Goal: Task Accomplishment & Management: Manage account settings

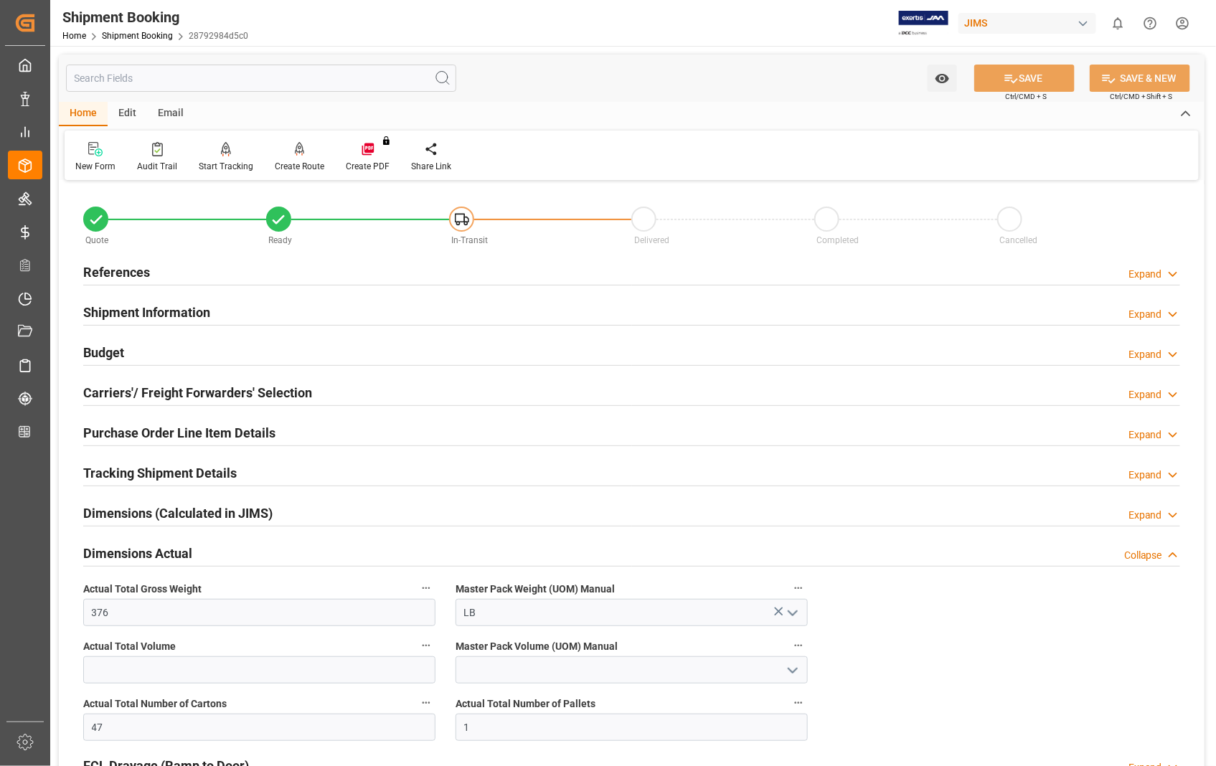
scroll to position [797, 0]
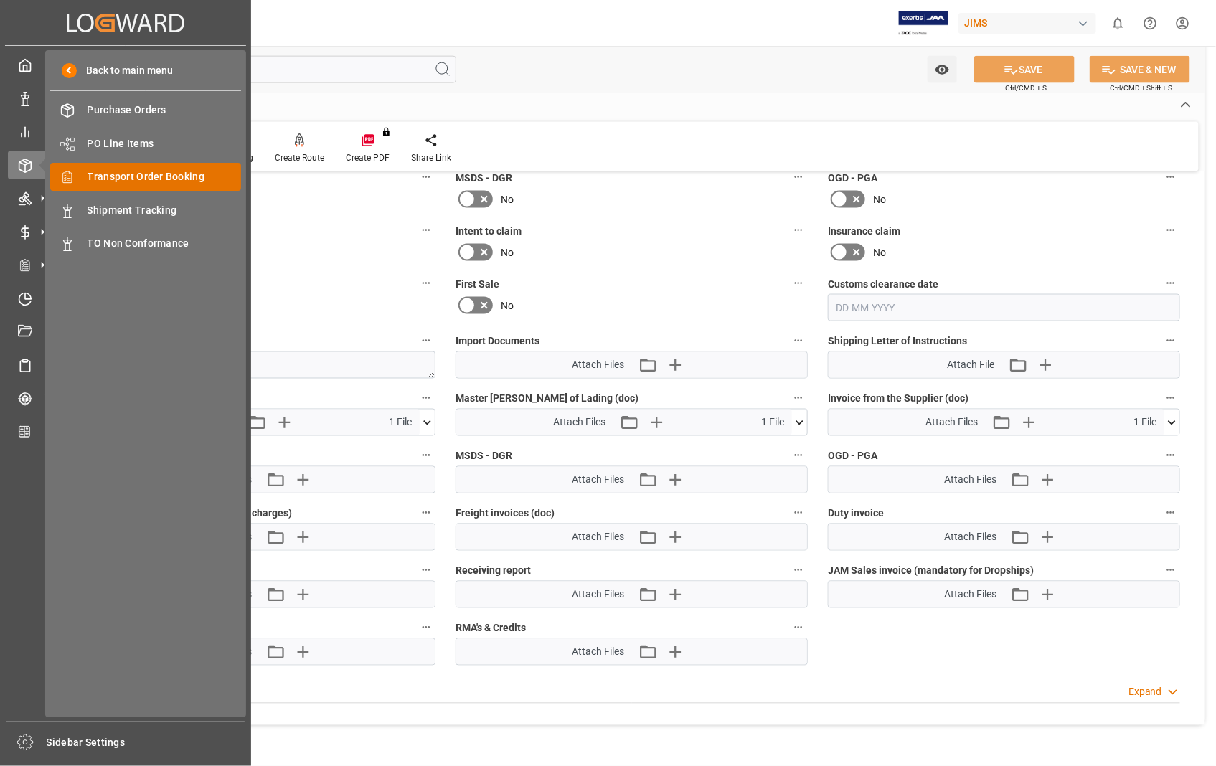
click at [172, 181] on span "Transport Order Booking" at bounding box center [164, 176] width 154 height 15
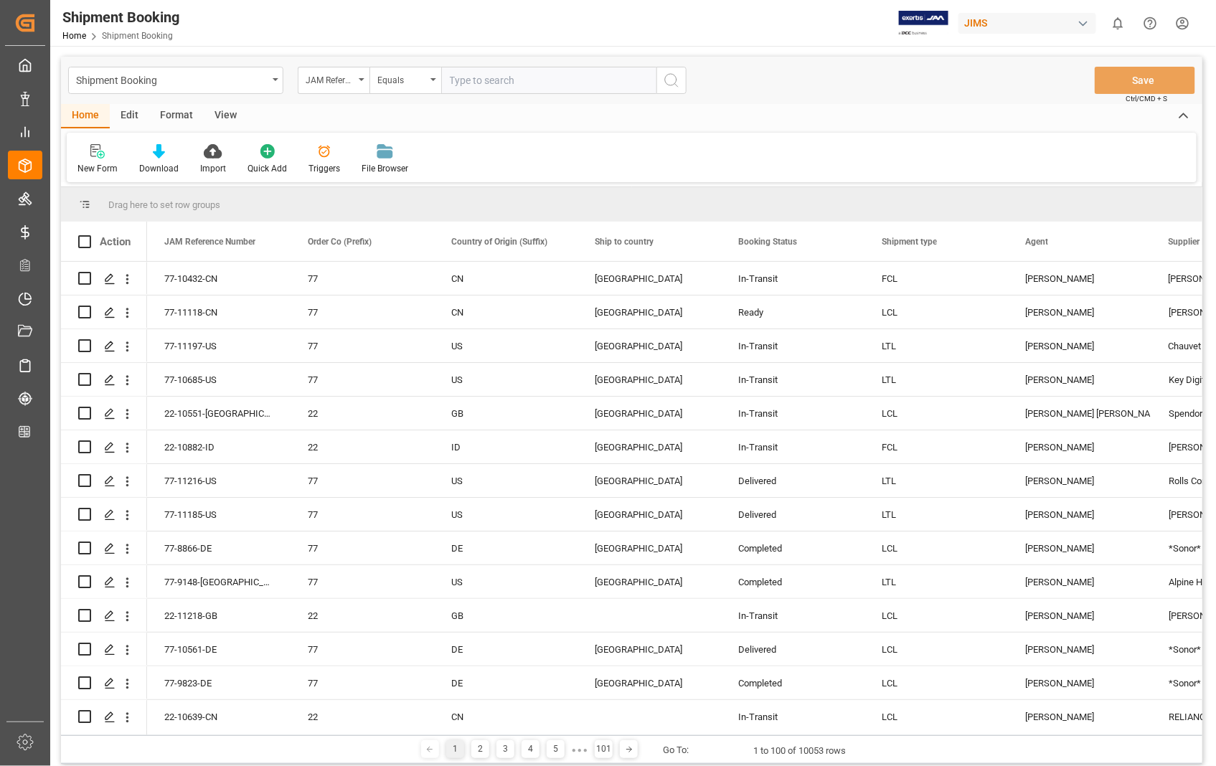
click at [477, 75] on input "text" at bounding box center [548, 80] width 215 height 27
type input "22-11253-[GEOGRAPHIC_DATA]"
click at [661, 77] on button "search button" at bounding box center [671, 80] width 30 height 27
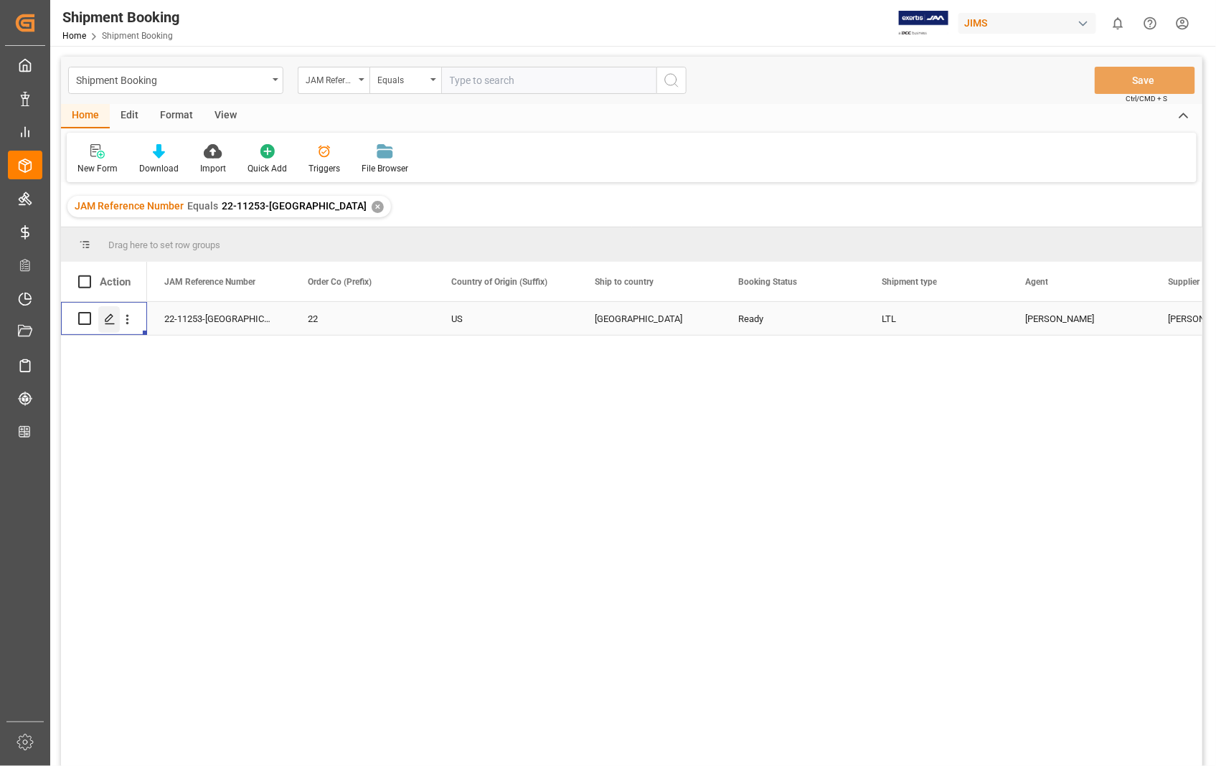
click at [106, 323] on line "Press SPACE to select this row." at bounding box center [109, 323] width 9 height 0
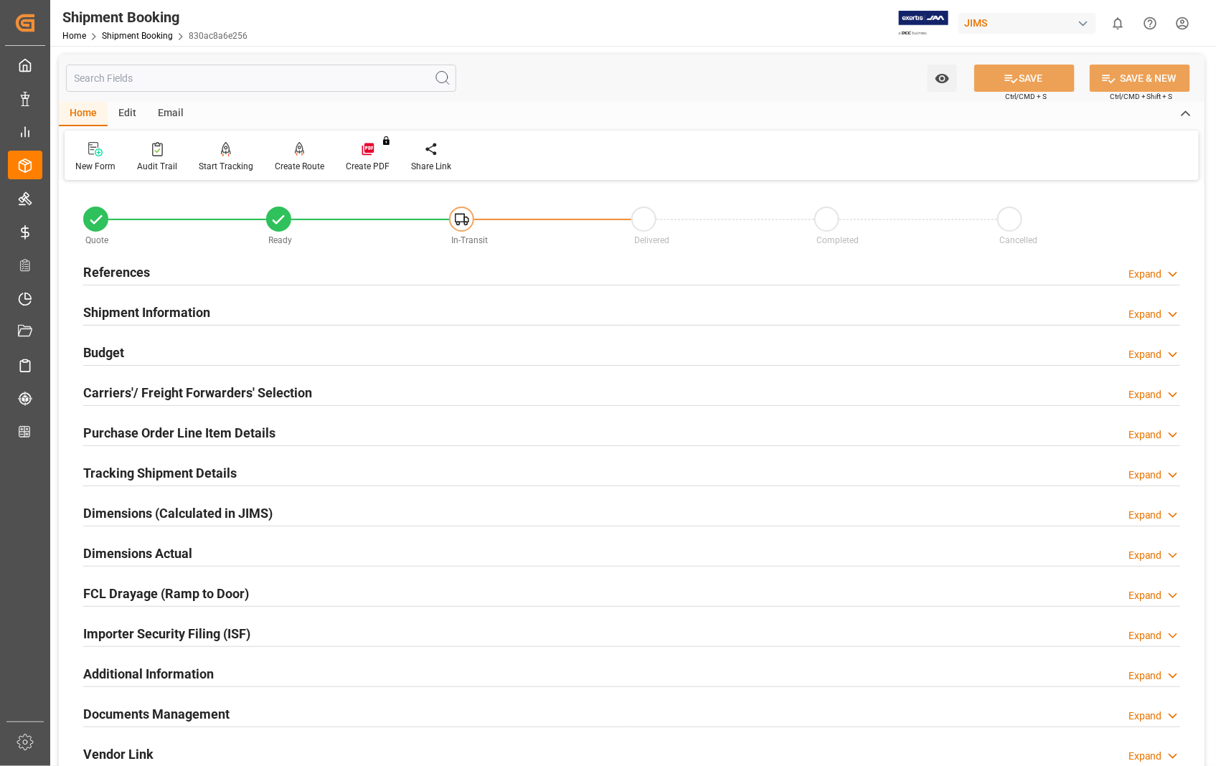
click at [177, 389] on h2 "Carriers'/ Freight Forwarders' Selection" at bounding box center [197, 392] width 229 height 19
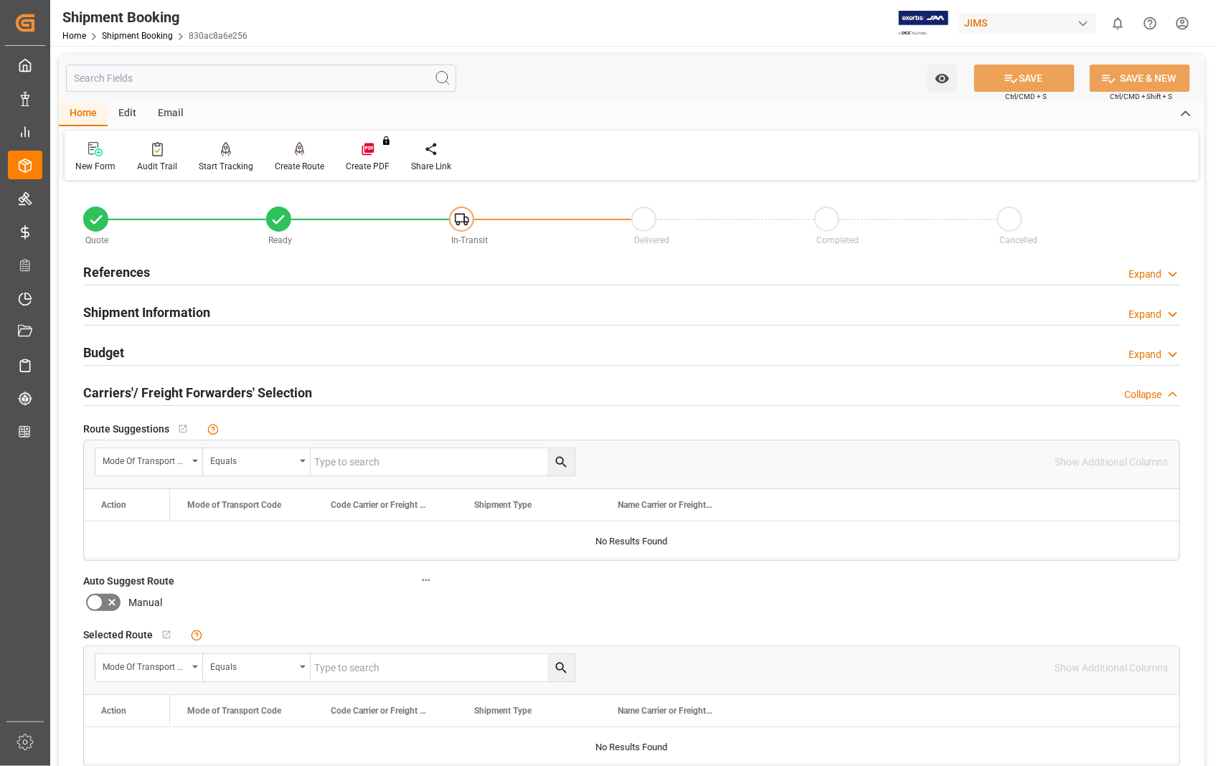
click at [177, 389] on h2 "Carriers'/ Freight Forwarders' Selection" at bounding box center [197, 392] width 229 height 19
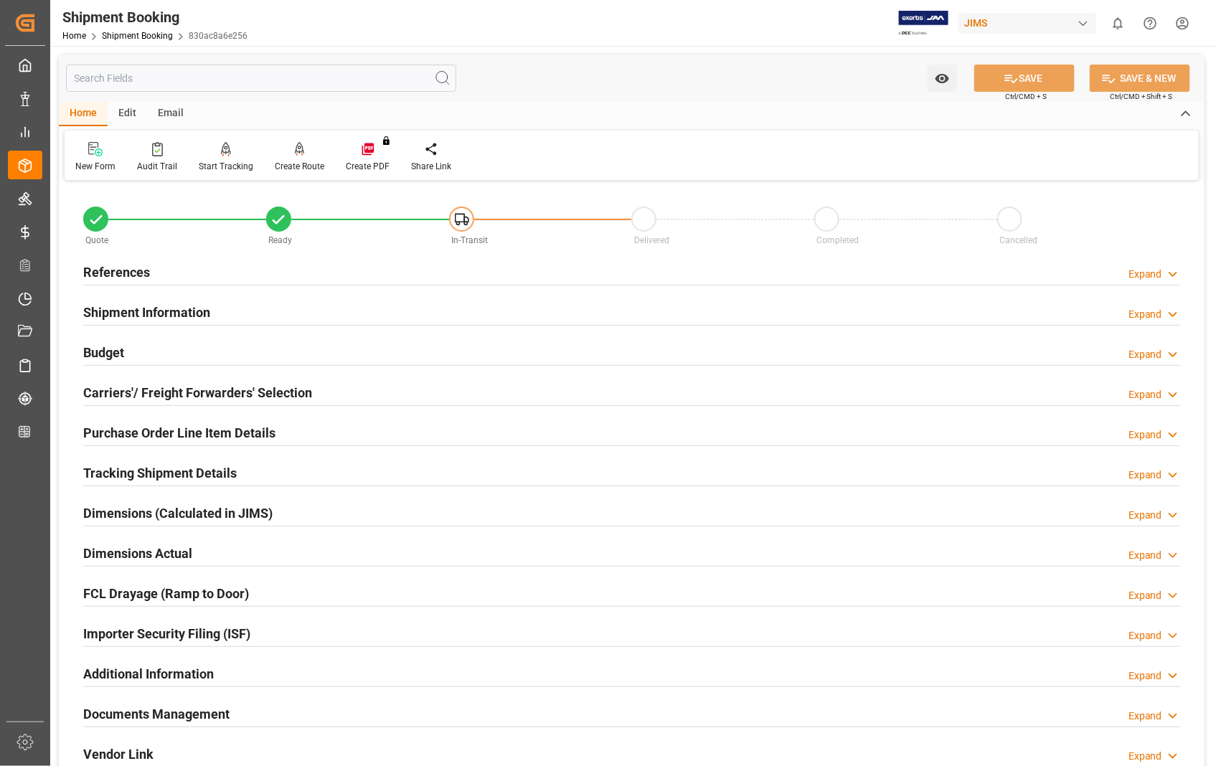
click at [161, 549] on h2 "Dimensions Actual" at bounding box center [137, 553] width 109 height 19
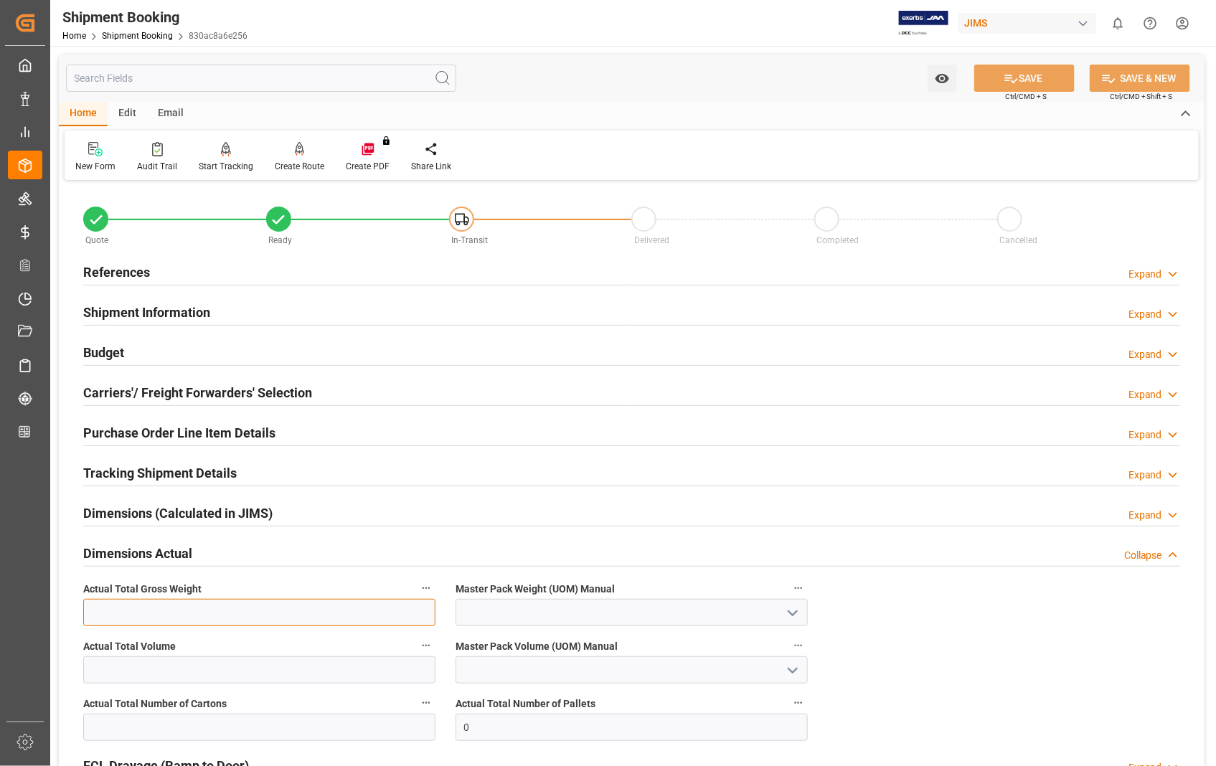
click at [222, 615] on input "text" at bounding box center [259, 612] width 352 height 27
type input "207"
click at [791, 615] on icon "open menu" at bounding box center [792, 613] width 17 height 17
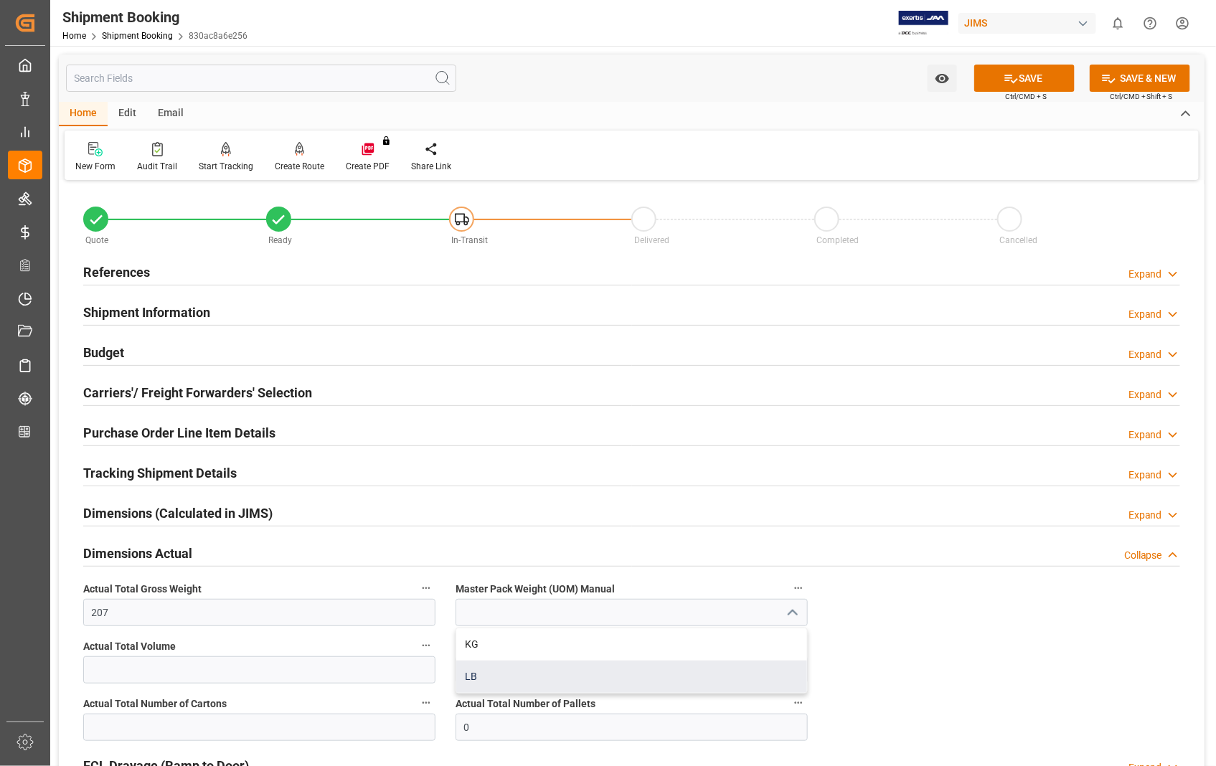
click at [589, 685] on div "LB" at bounding box center [631, 677] width 351 height 32
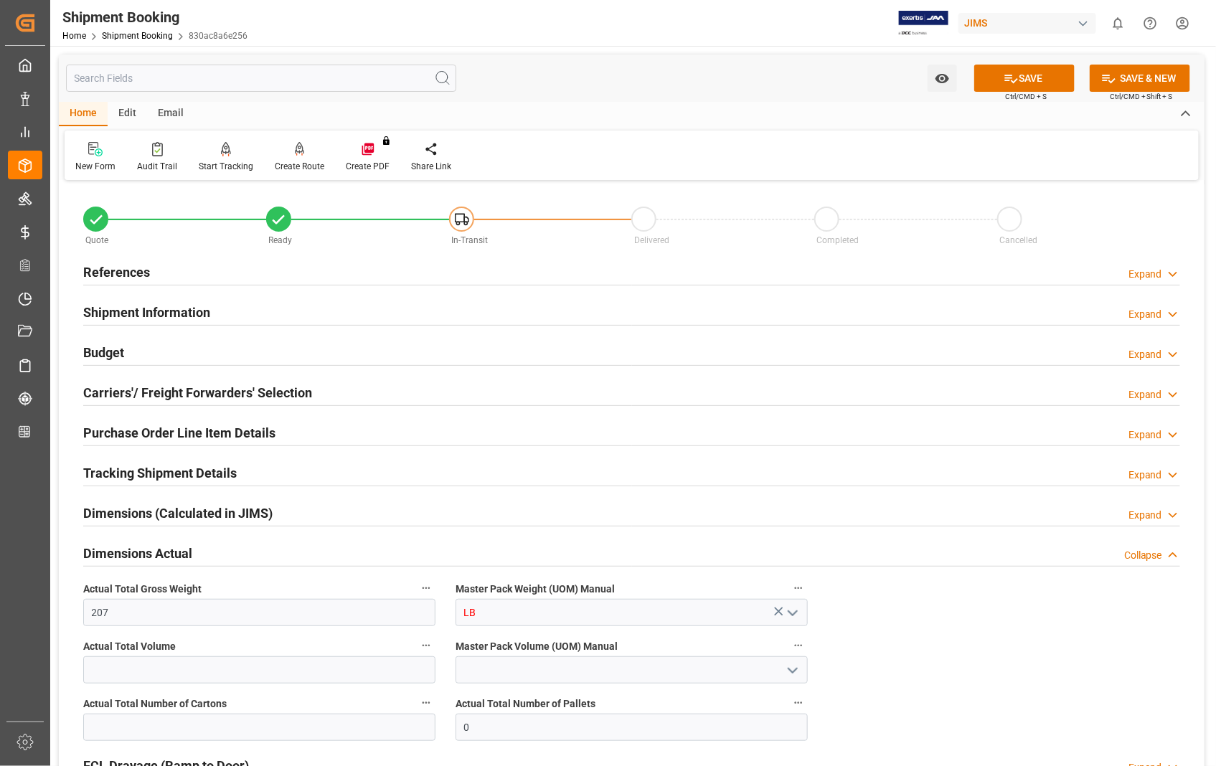
type input "LB"
click at [247, 722] on input "text" at bounding box center [259, 727] width 352 height 27
type input "9"
click at [1045, 76] on button "SAVE" at bounding box center [1024, 78] width 100 height 27
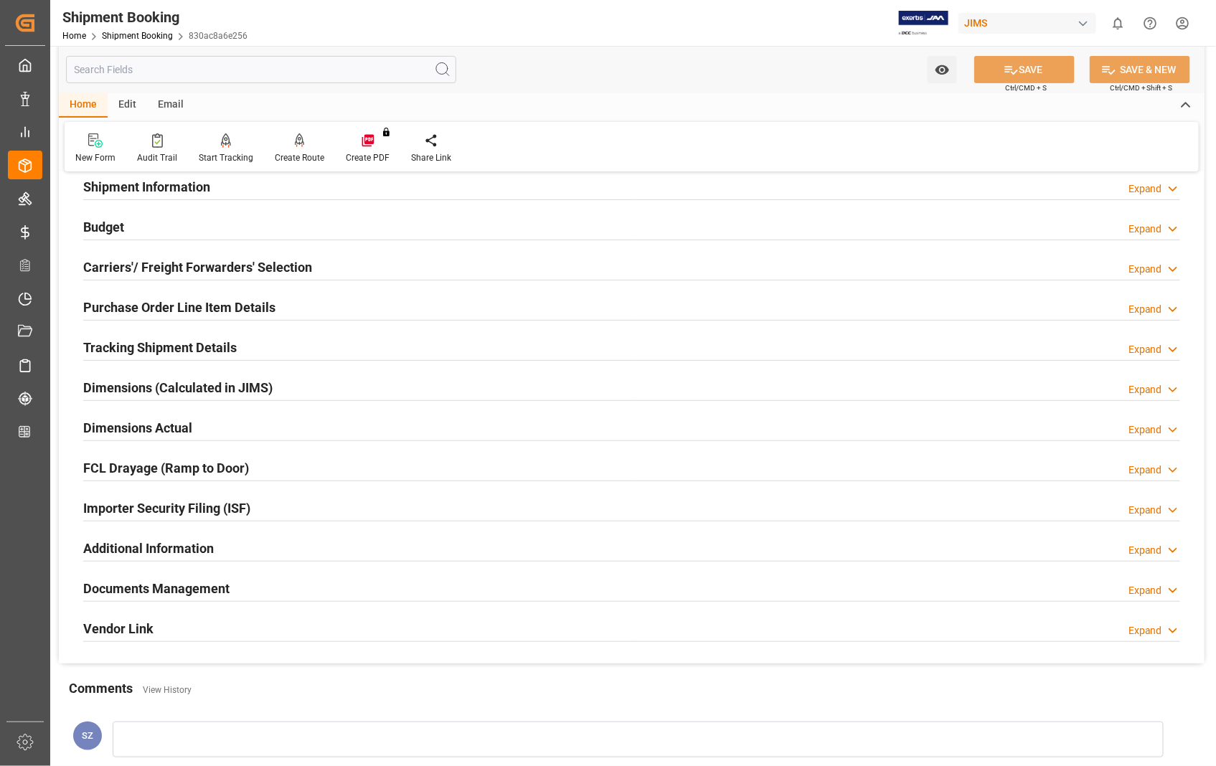
scroll to position [239, 0]
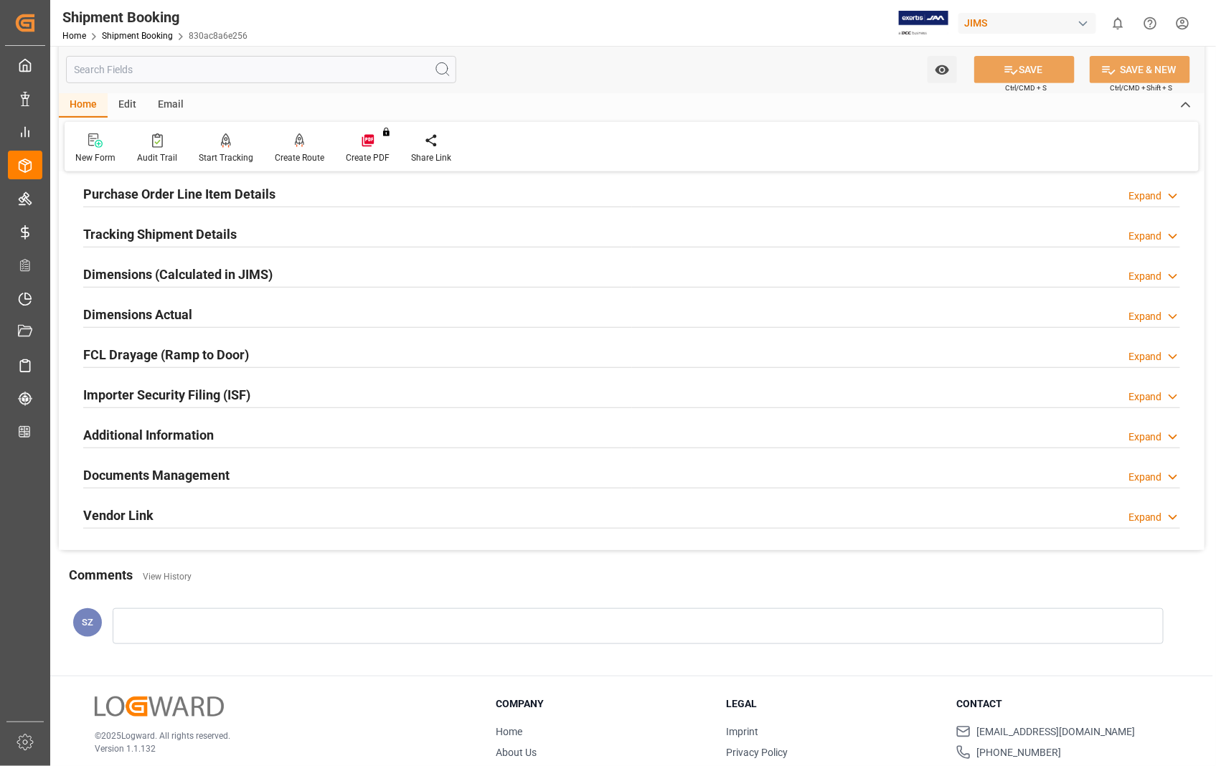
click at [161, 318] on h2 "Dimensions Actual" at bounding box center [137, 314] width 109 height 19
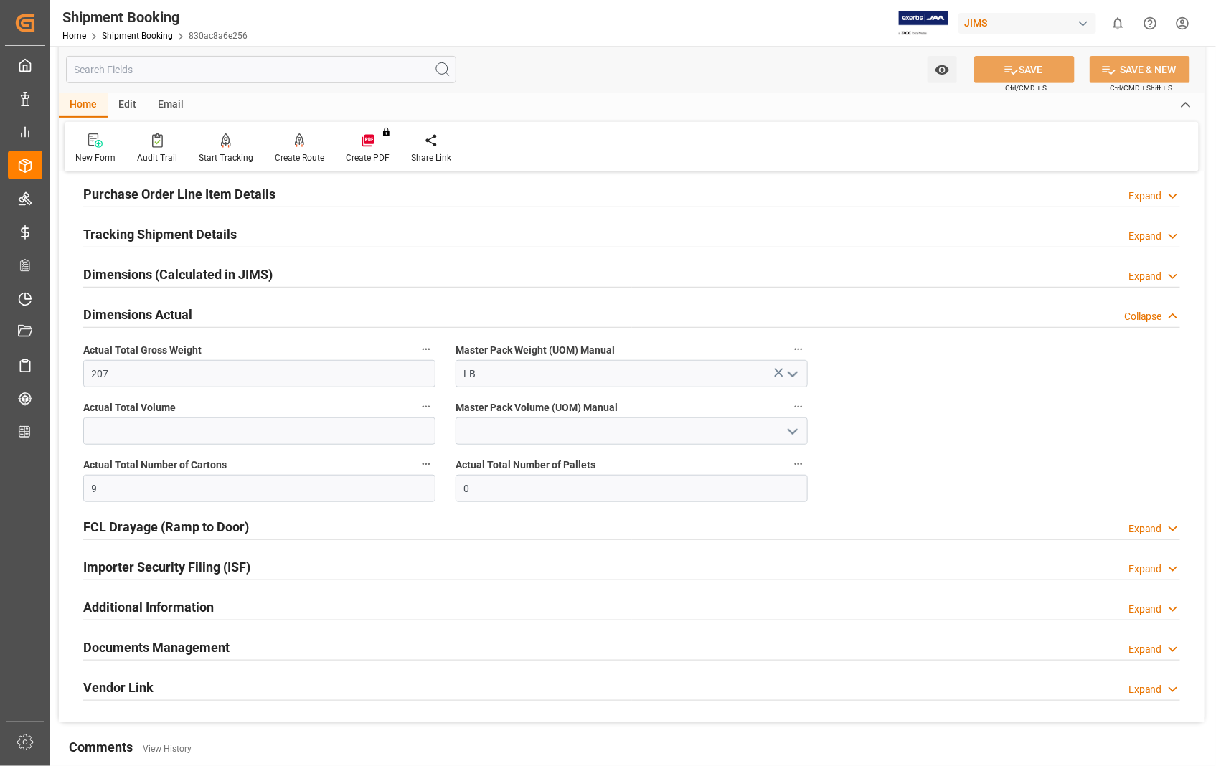
click at [168, 313] on h2 "Dimensions Actual" at bounding box center [137, 314] width 109 height 19
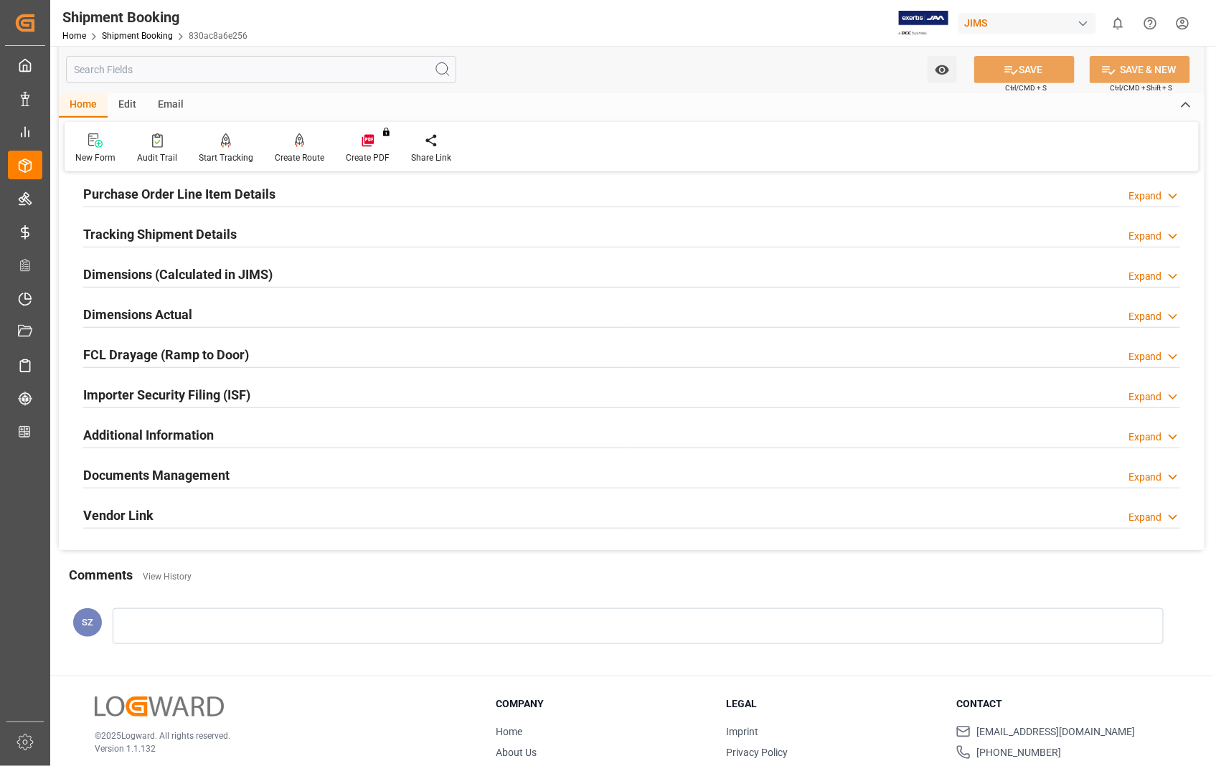
click at [194, 475] on h2 "Documents Management" at bounding box center [156, 474] width 146 height 19
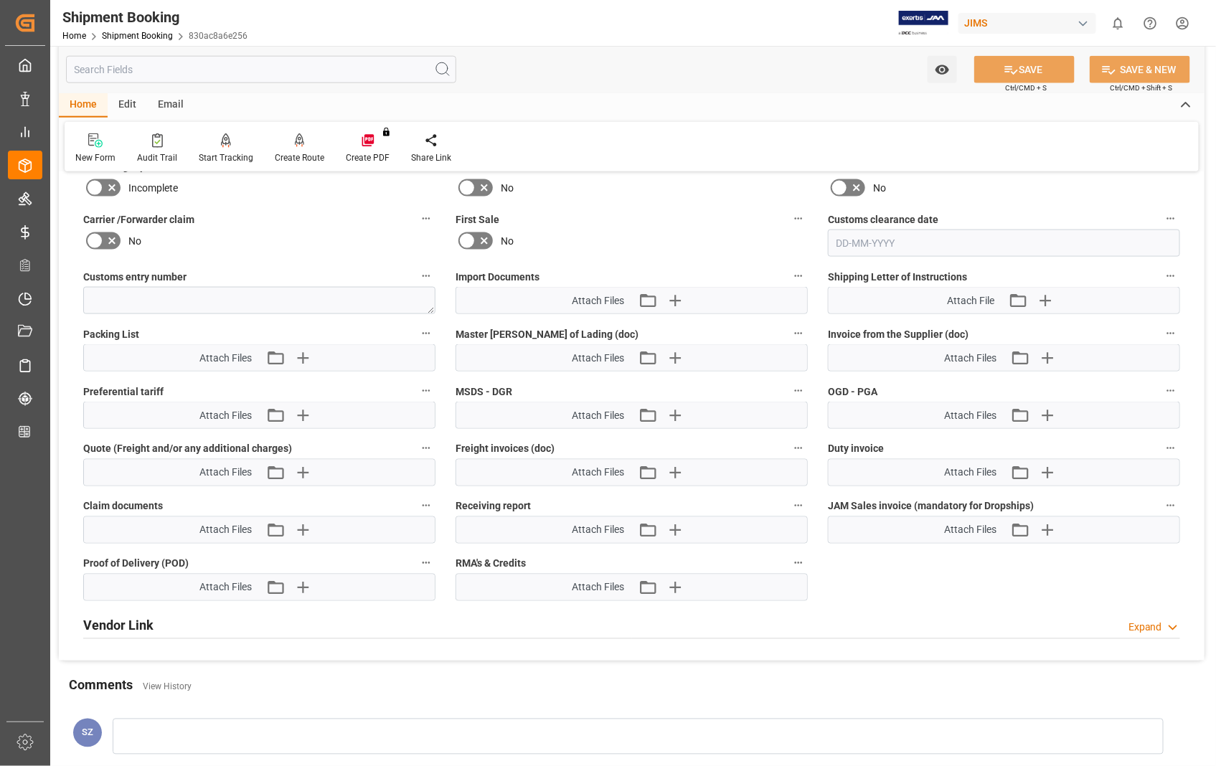
scroll to position [717, 0]
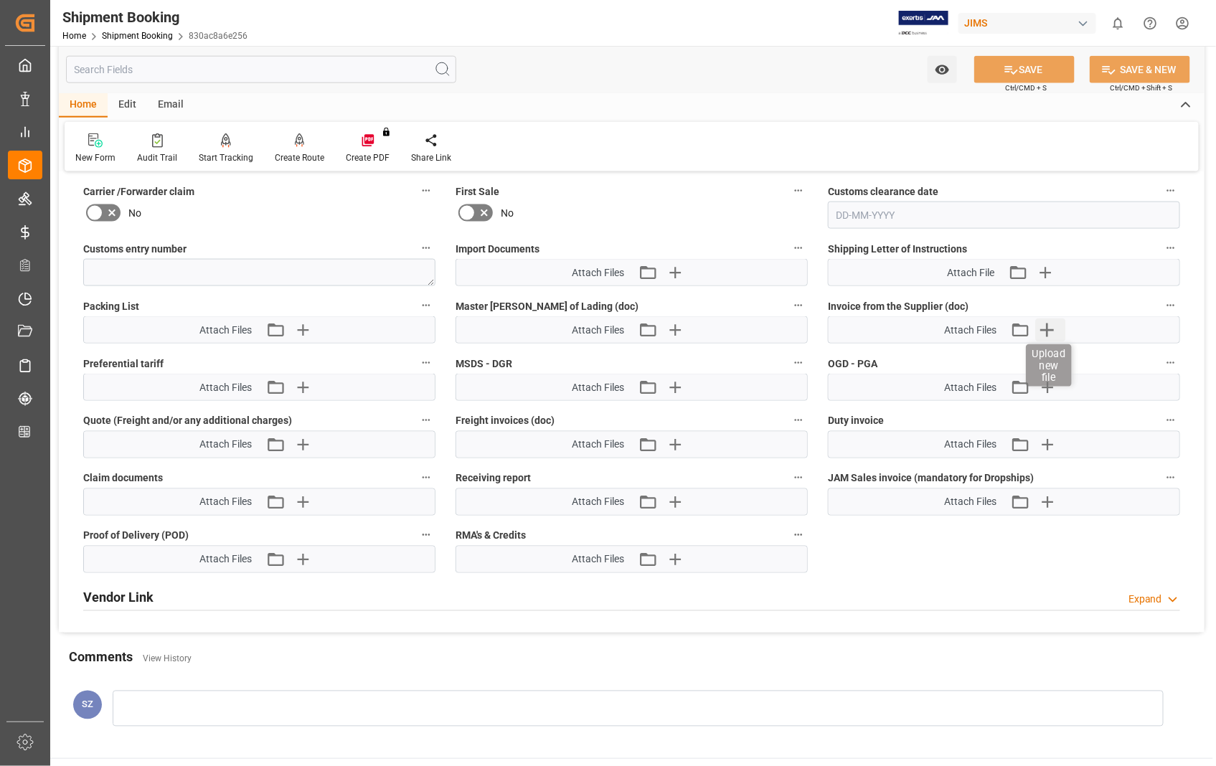
click at [1053, 323] on icon "button" at bounding box center [1047, 329] width 23 height 23
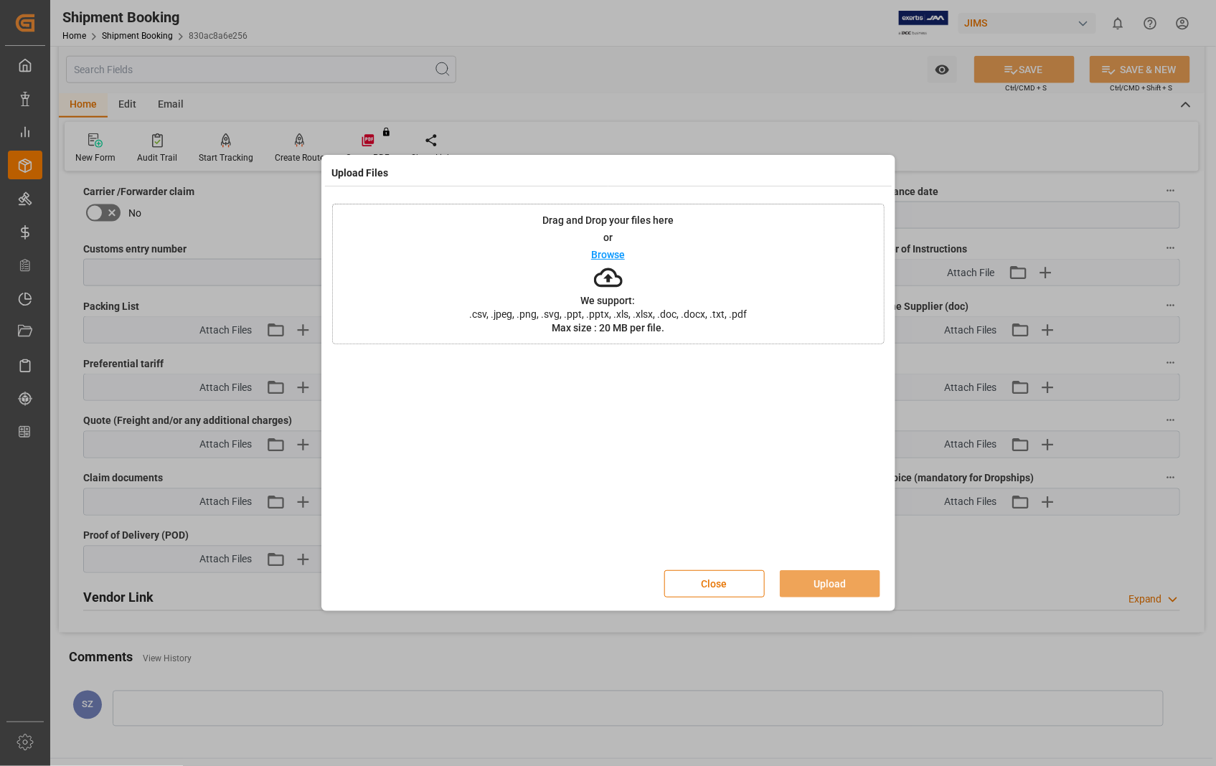
click at [604, 257] on p "Browse" at bounding box center [608, 255] width 34 height 10
click at [835, 585] on button "Upload" at bounding box center [830, 583] width 100 height 27
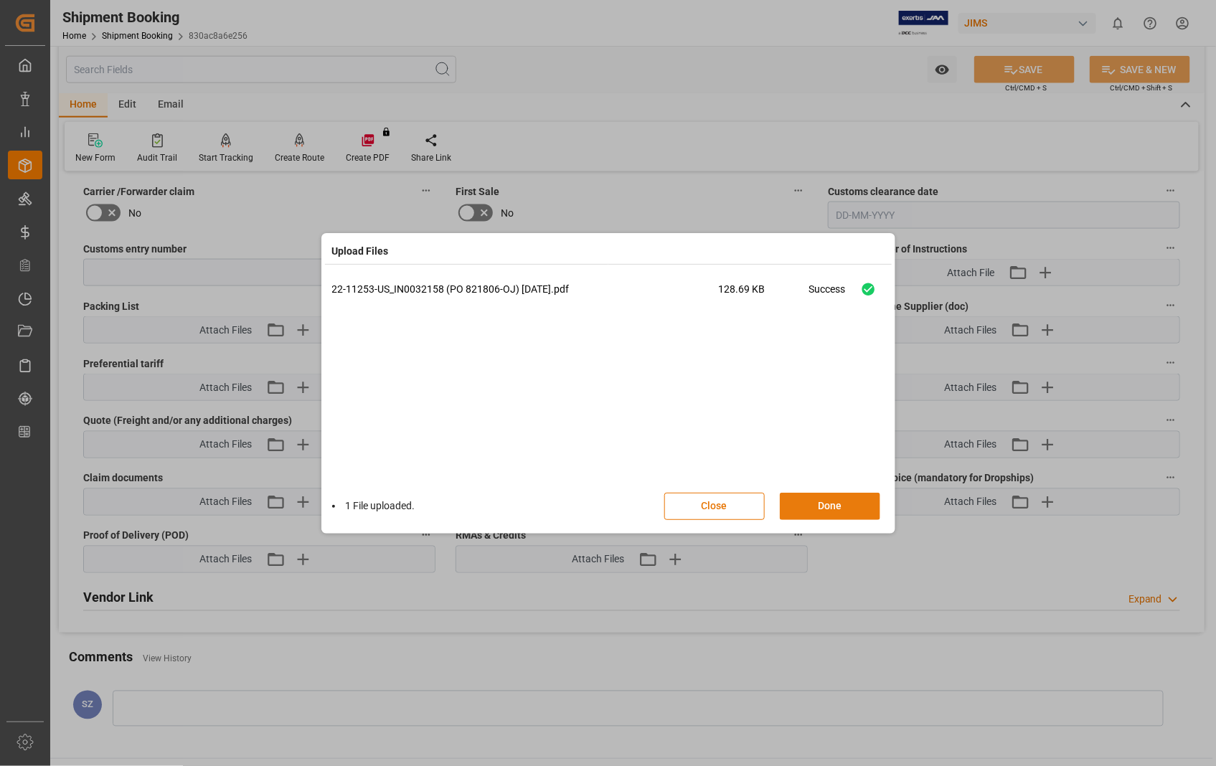
click at [818, 503] on button "Done" at bounding box center [830, 506] width 100 height 27
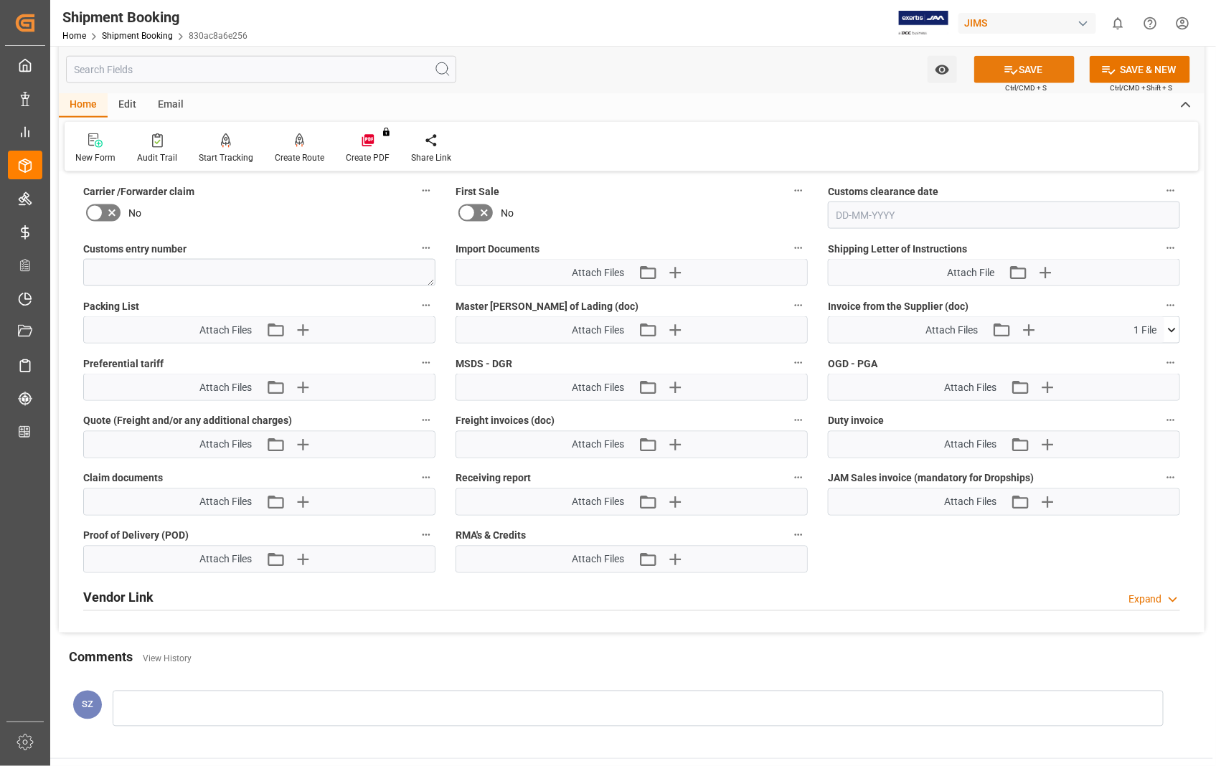
click at [1030, 68] on button "SAVE" at bounding box center [1024, 69] width 100 height 27
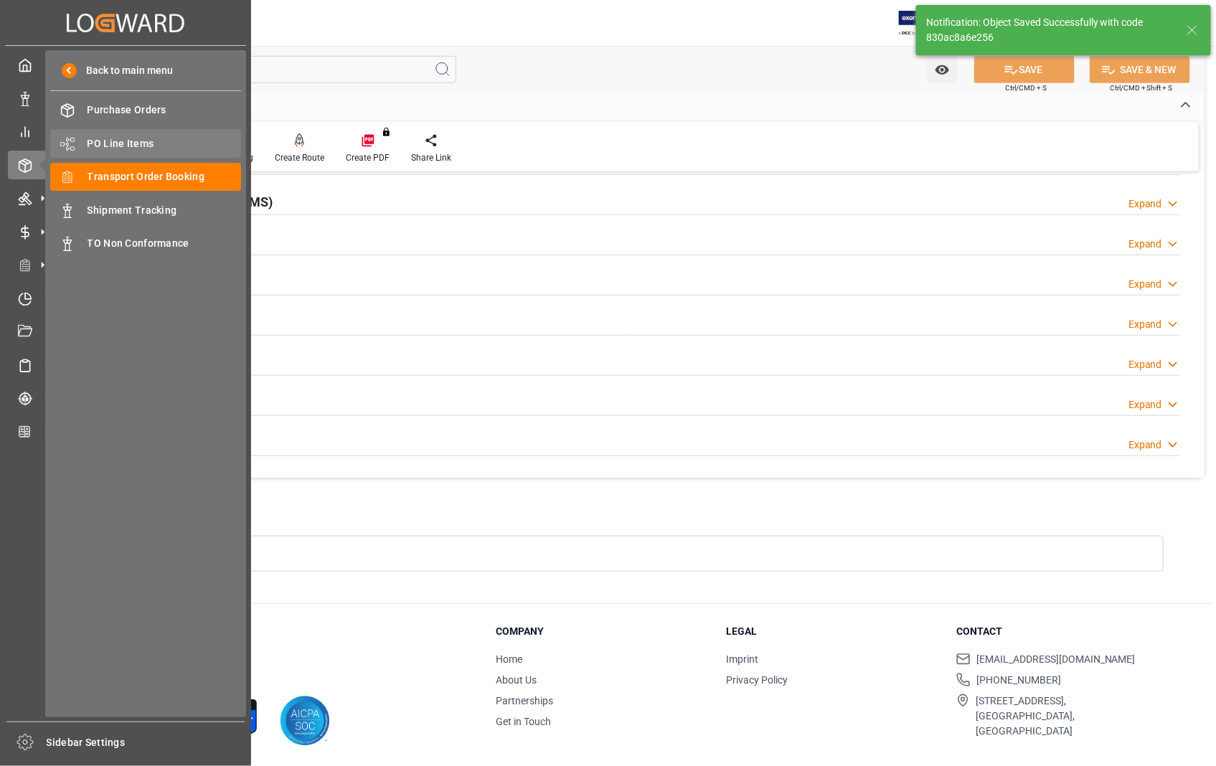
scroll to position [159, 0]
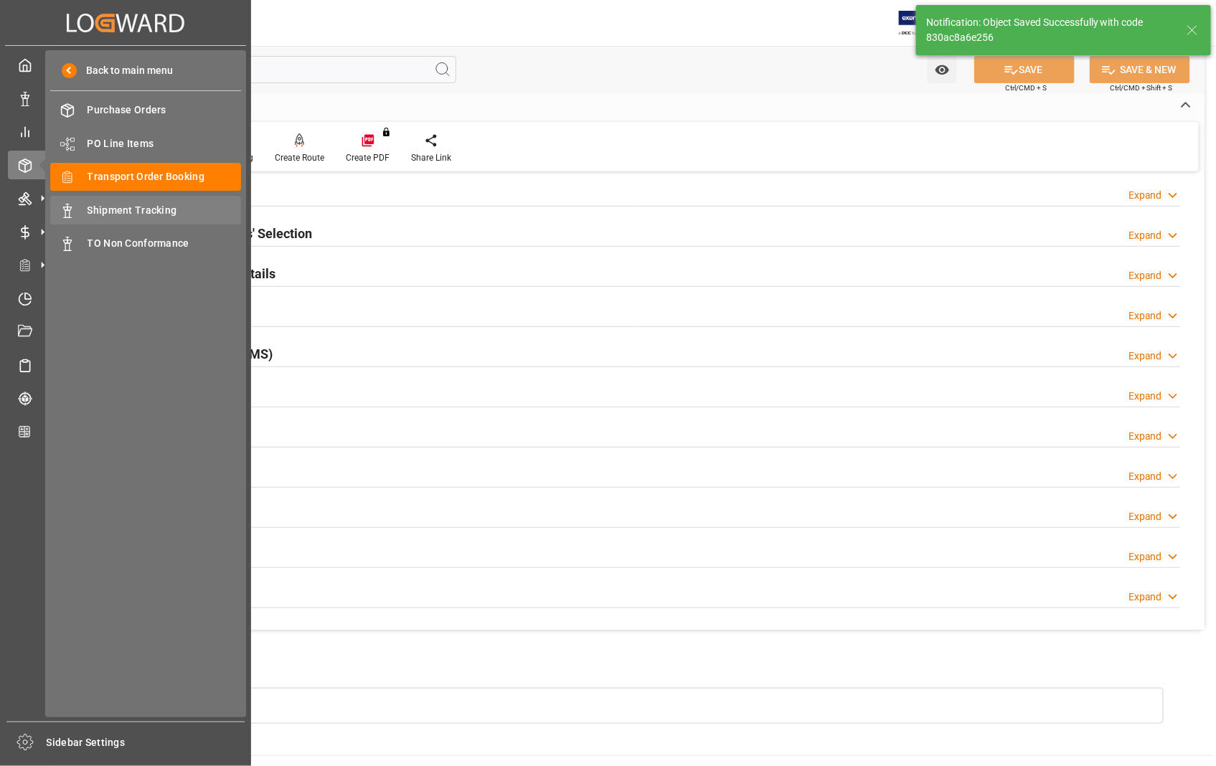
click at [123, 212] on span "Shipment Tracking" at bounding box center [164, 210] width 154 height 15
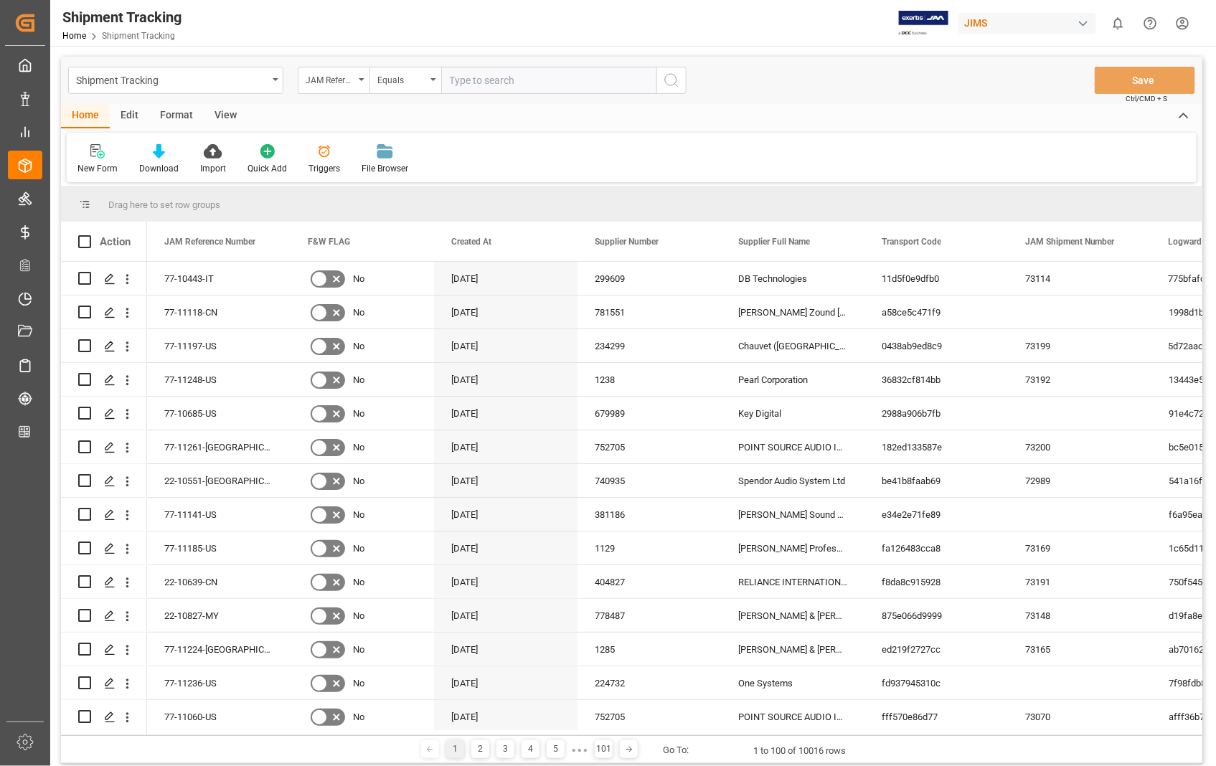
click at [544, 86] on input "text" at bounding box center [548, 80] width 215 height 27
type input "22-11253-[GEOGRAPHIC_DATA]"
click at [671, 82] on icon "search button" at bounding box center [671, 80] width 17 height 17
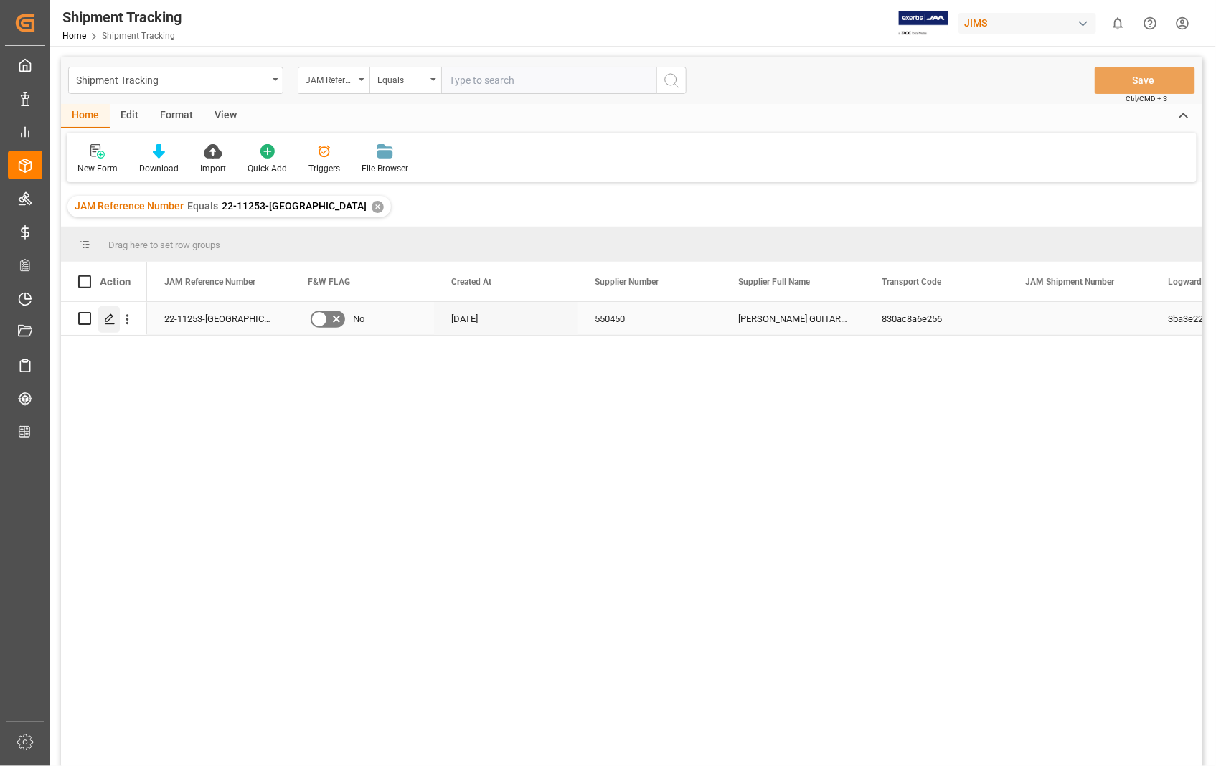
click at [112, 309] on div "Press SPACE to select this row." at bounding box center [109, 319] width 22 height 27
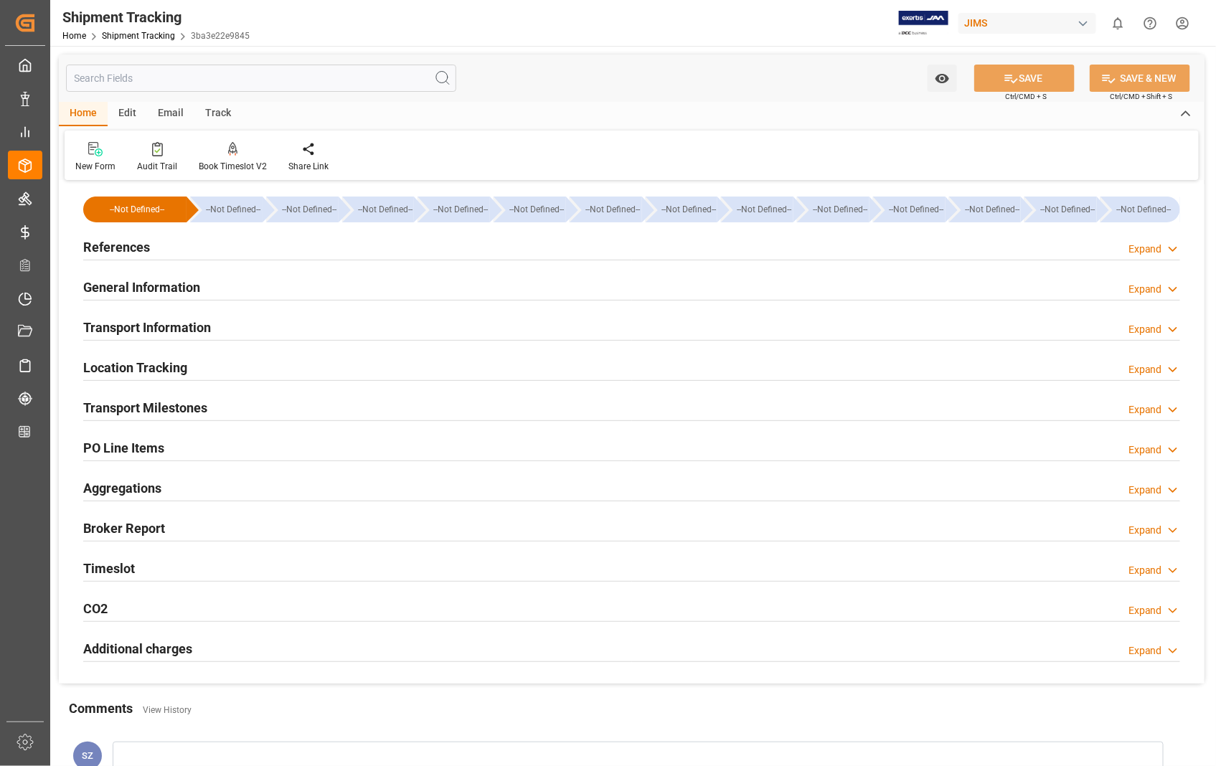
type input "26-09-2025"
click at [110, 247] on h2 "References" at bounding box center [116, 246] width 67 height 19
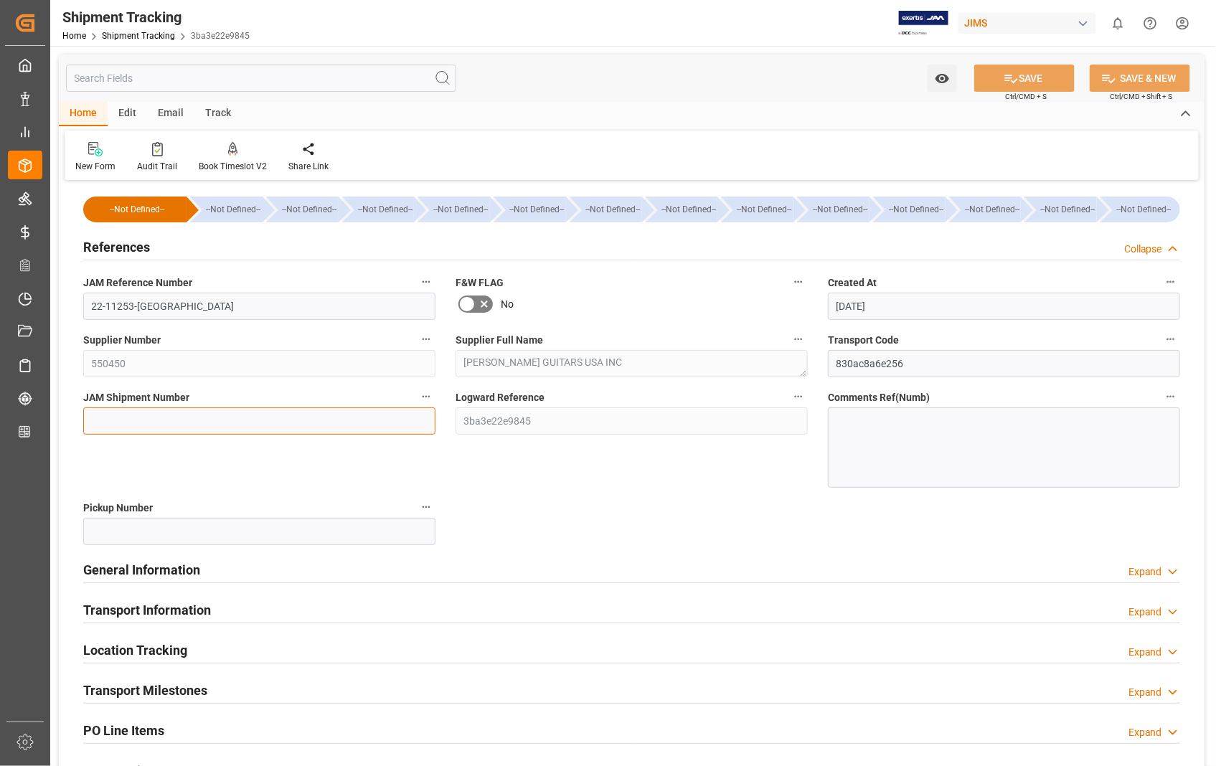
click at [273, 423] on input at bounding box center [259, 420] width 352 height 27
paste input "73201"
type input "73201"
click at [1031, 66] on button "SAVE" at bounding box center [1024, 78] width 100 height 27
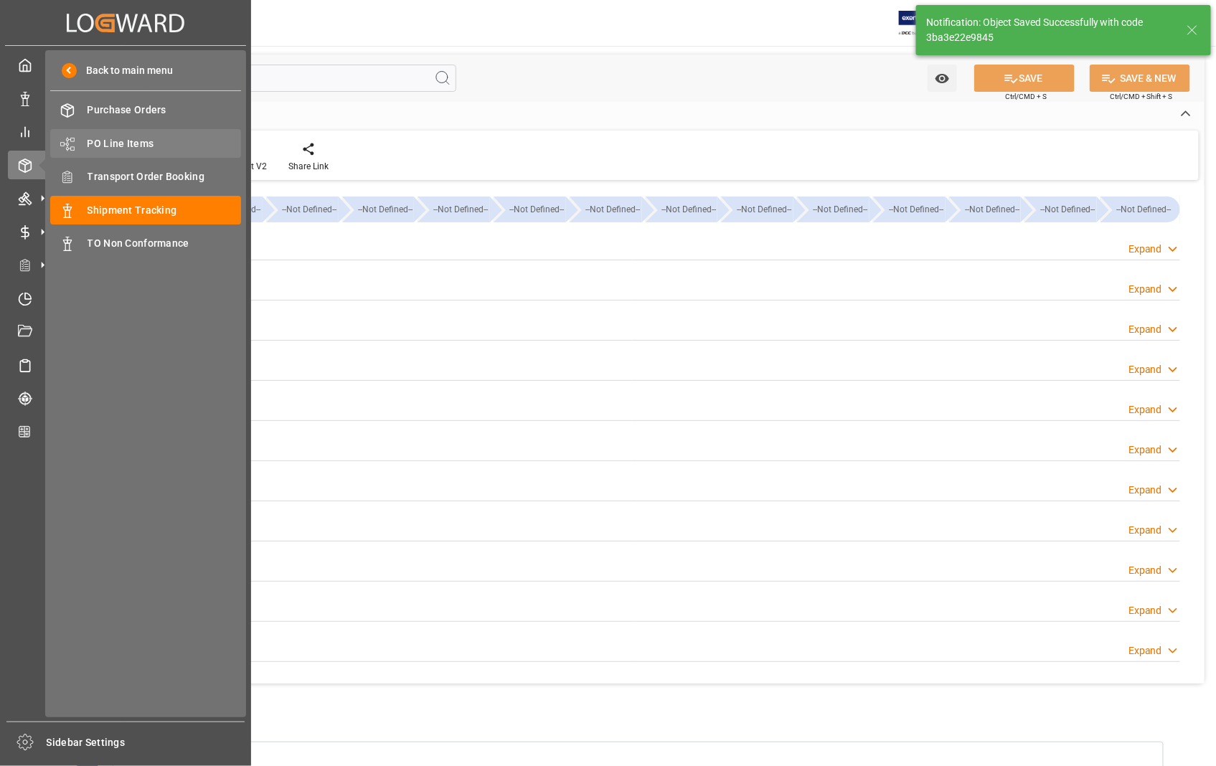
click at [141, 146] on span "PO Line Items" at bounding box center [164, 143] width 154 height 15
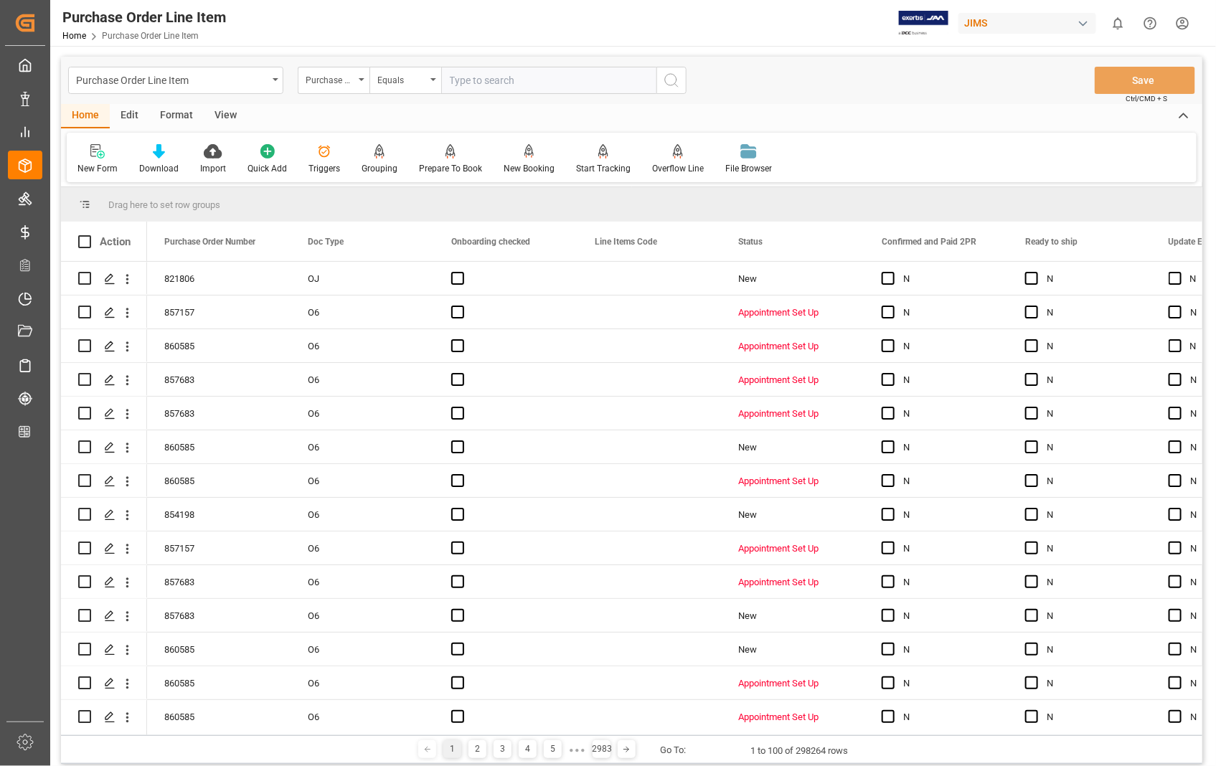
click at [546, 76] on input "text" at bounding box center [548, 80] width 215 height 27
click at [545, 76] on input "text" at bounding box center [548, 80] width 215 height 27
type input "821806"
click at [667, 80] on icon "search button" at bounding box center [671, 80] width 17 height 17
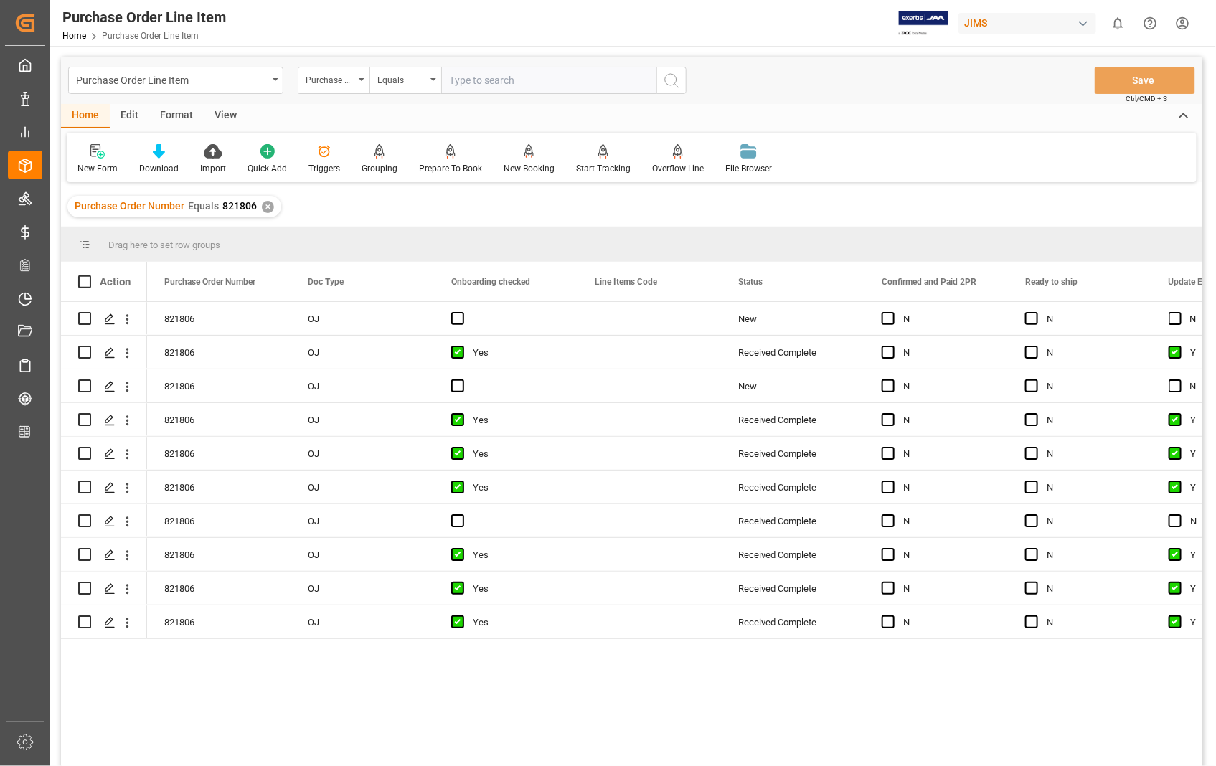
click at [214, 113] on div "View" at bounding box center [226, 116] width 44 height 24
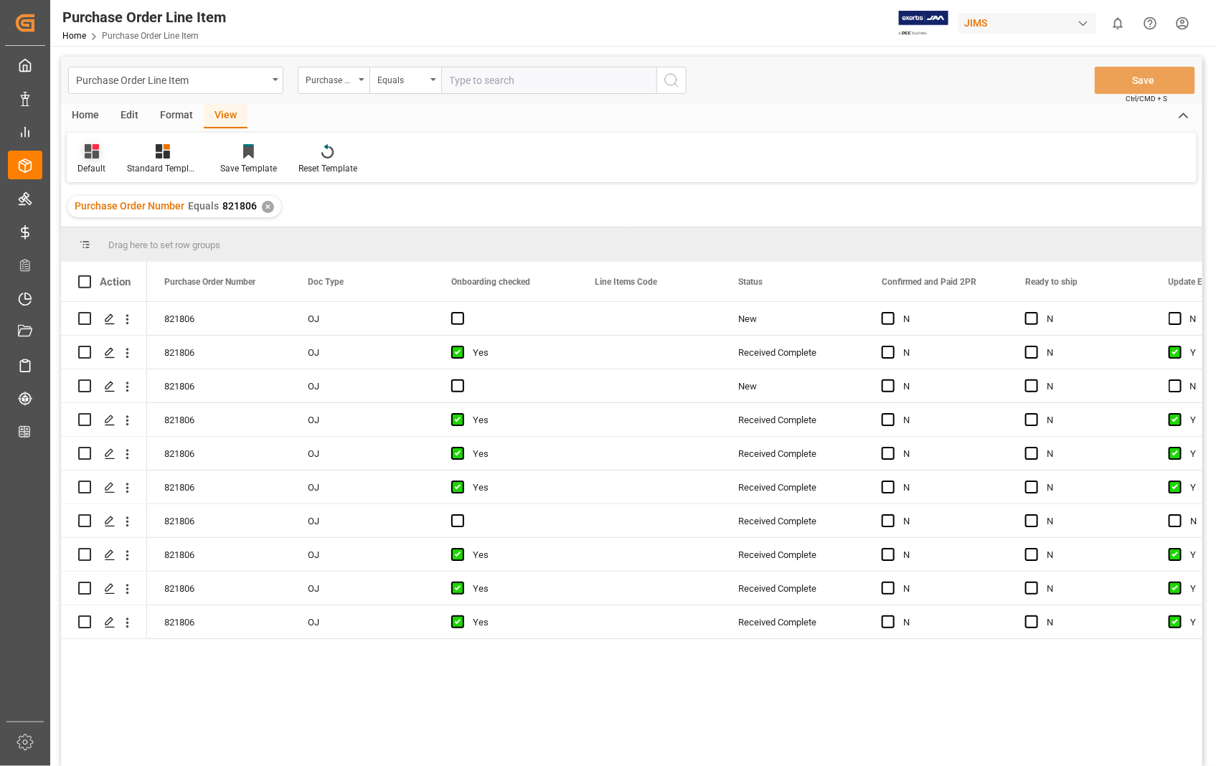
click at [90, 164] on div "Default" at bounding box center [91, 168] width 28 height 13
click at [113, 229] on div "Sophia setting." at bounding box center [148, 231] width 126 height 15
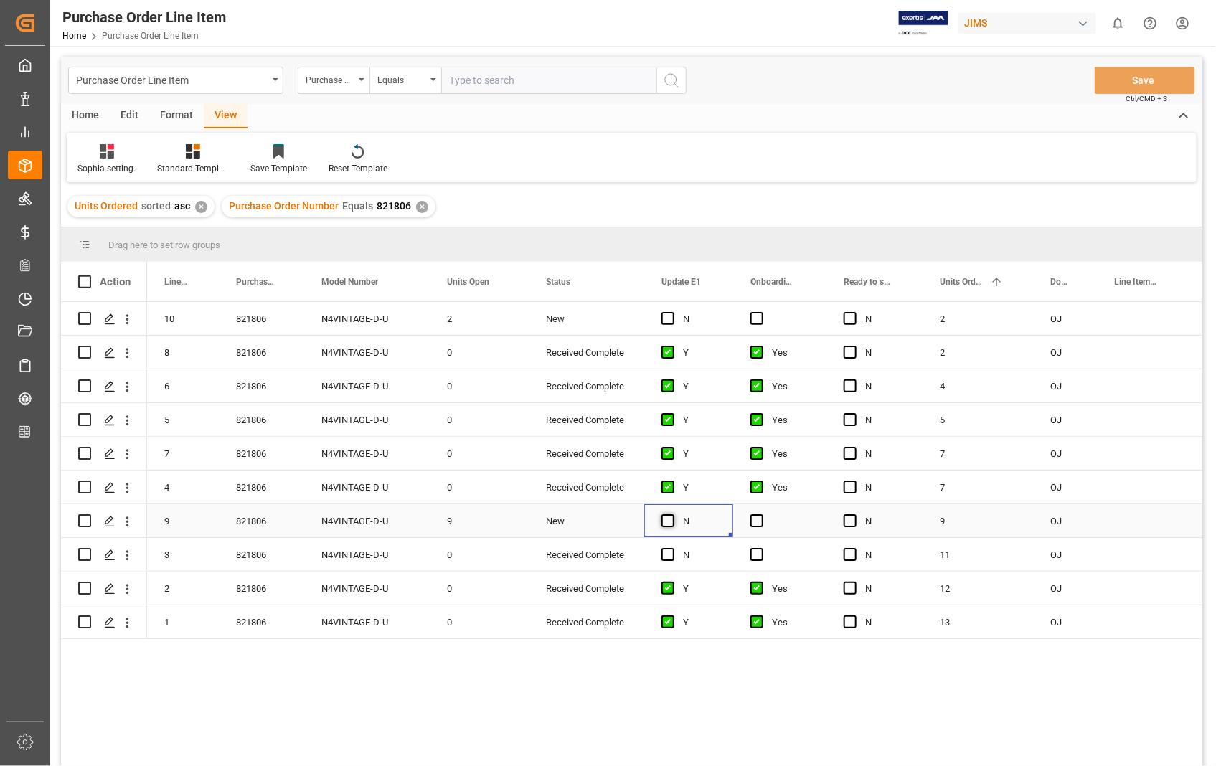
click at [667, 522] on span "Press SPACE to select this row." at bounding box center [667, 520] width 13 height 13
click at [672, 514] on input "Press SPACE to select this row." at bounding box center [672, 514] width 0 height 0
click at [753, 526] on span "Press SPACE to select this row." at bounding box center [756, 520] width 13 height 13
click at [761, 514] on input "Press SPACE to select this row." at bounding box center [761, 514] width 0 height 0
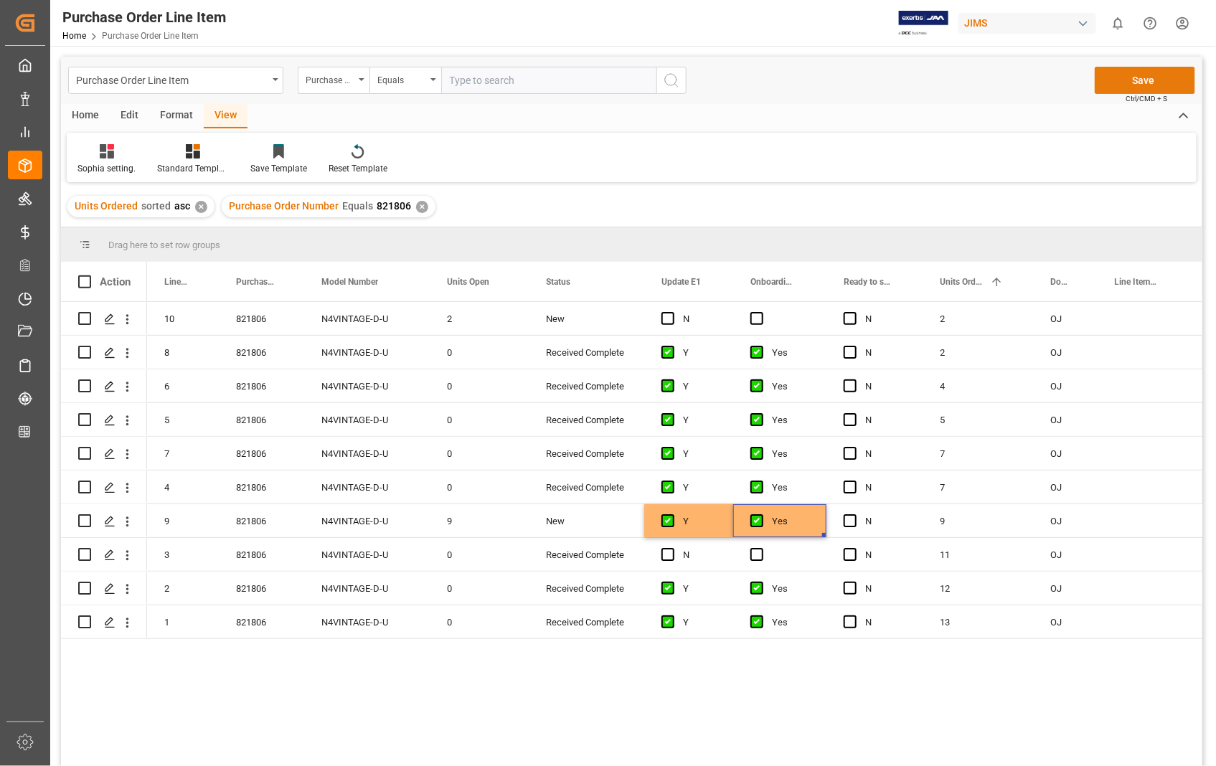
click at [1157, 84] on button "Save" at bounding box center [1144, 80] width 100 height 27
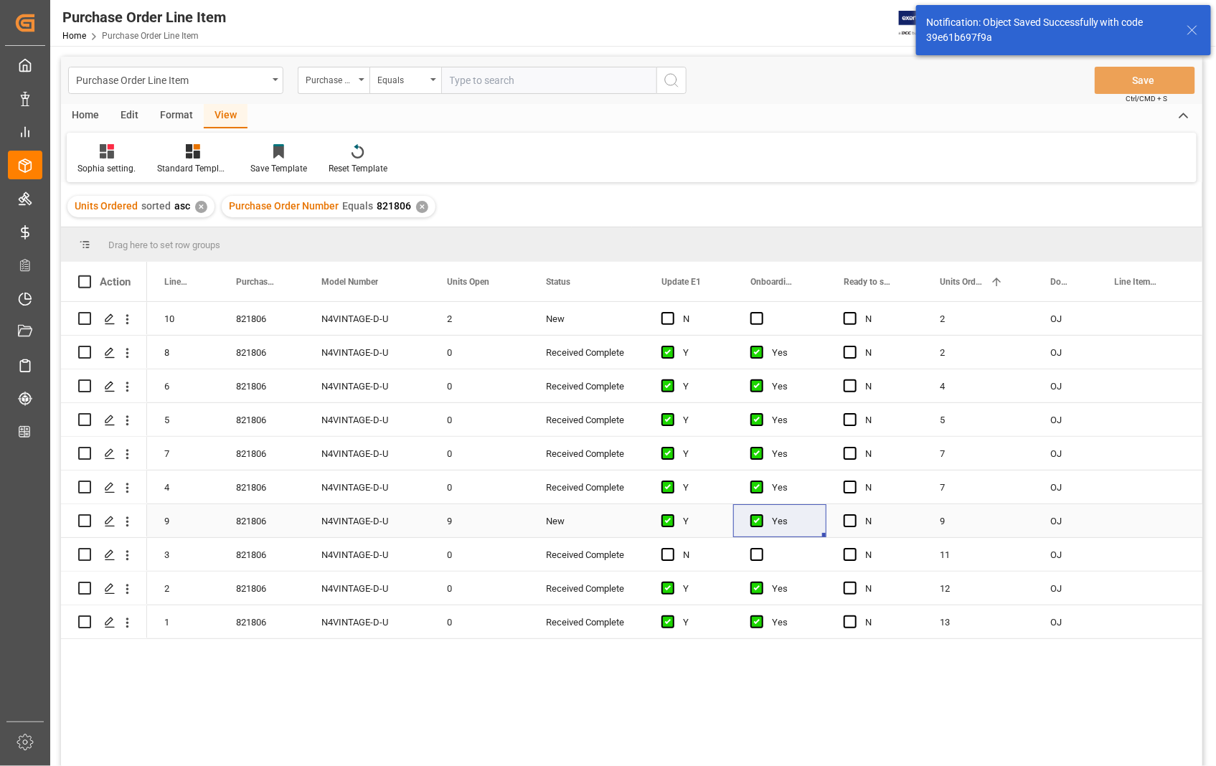
click at [87, 524] on input "Press Space to toggle row selection (unchecked)" at bounding box center [84, 520] width 13 height 13
checkbox input "true"
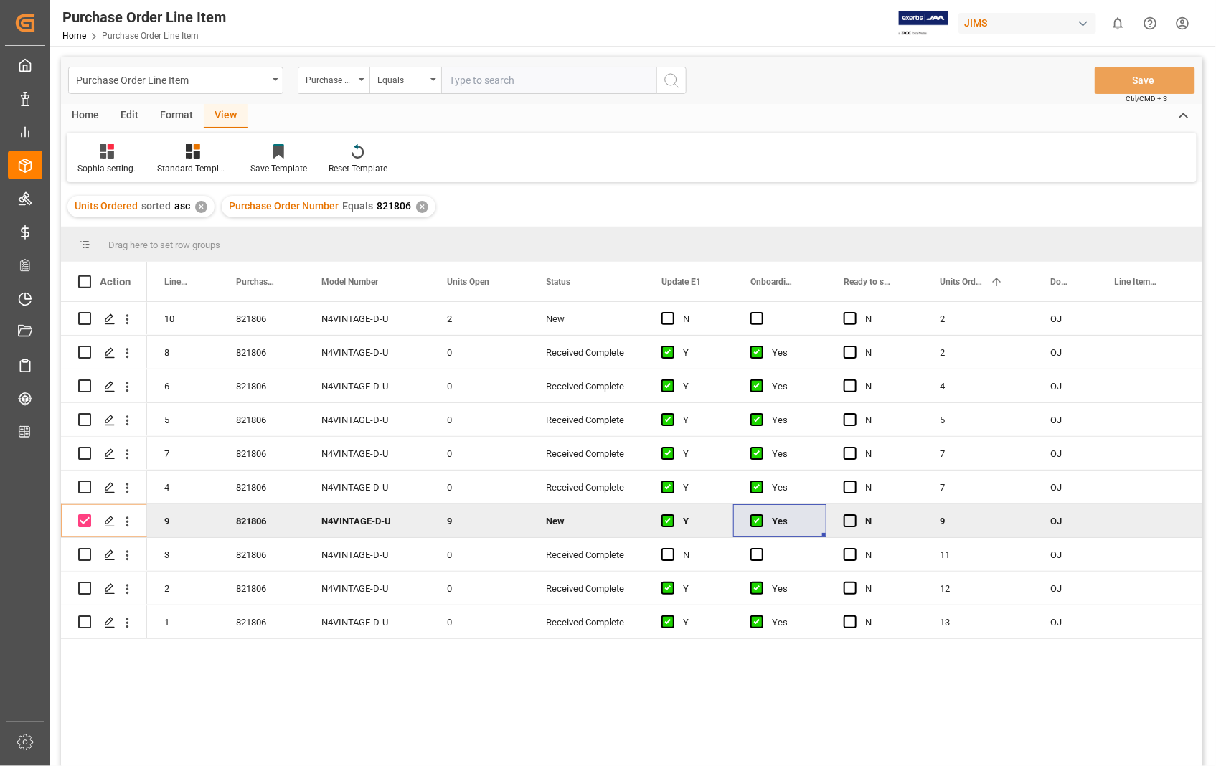
click at [97, 111] on div "Home" at bounding box center [85, 116] width 49 height 24
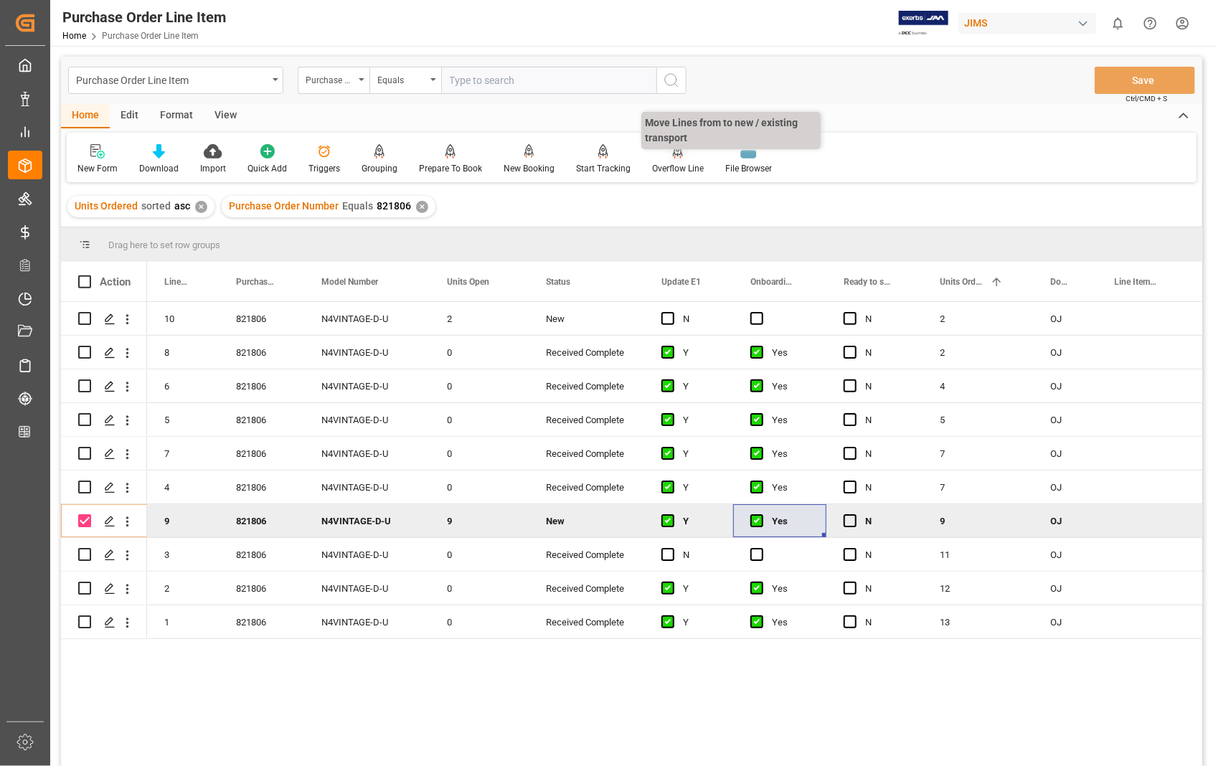
click at [681, 159] on div "Overflow Line" at bounding box center [677, 159] width 73 height 32
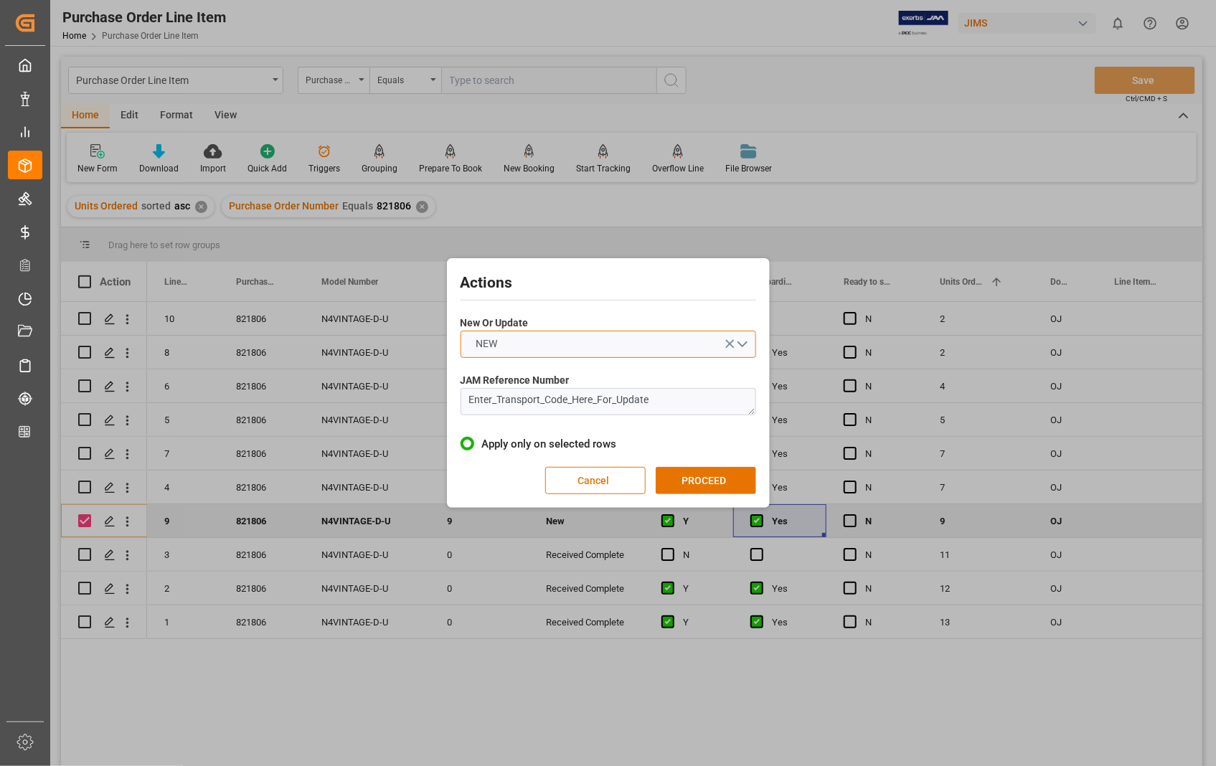
click at [742, 349] on button "NEW" at bounding box center [607, 344] width 295 height 27
click at [519, 382] on div "UPDATE" at bounding box center [608, 378] width 294 height 30
drag, startPoint x: 670, startPoint y: 407, endPoint x: 413, endPoint y: 402, distance: 256.8
click at [413, 402] on div "Actions New Or Update UPDATE JAM Reference Number Enter_Transport_Code_Here_For…" at bounding box center [608, 383] width 1216 height 766
paste textarea "22-11253-[GEOGRAPHIC_DATA]"
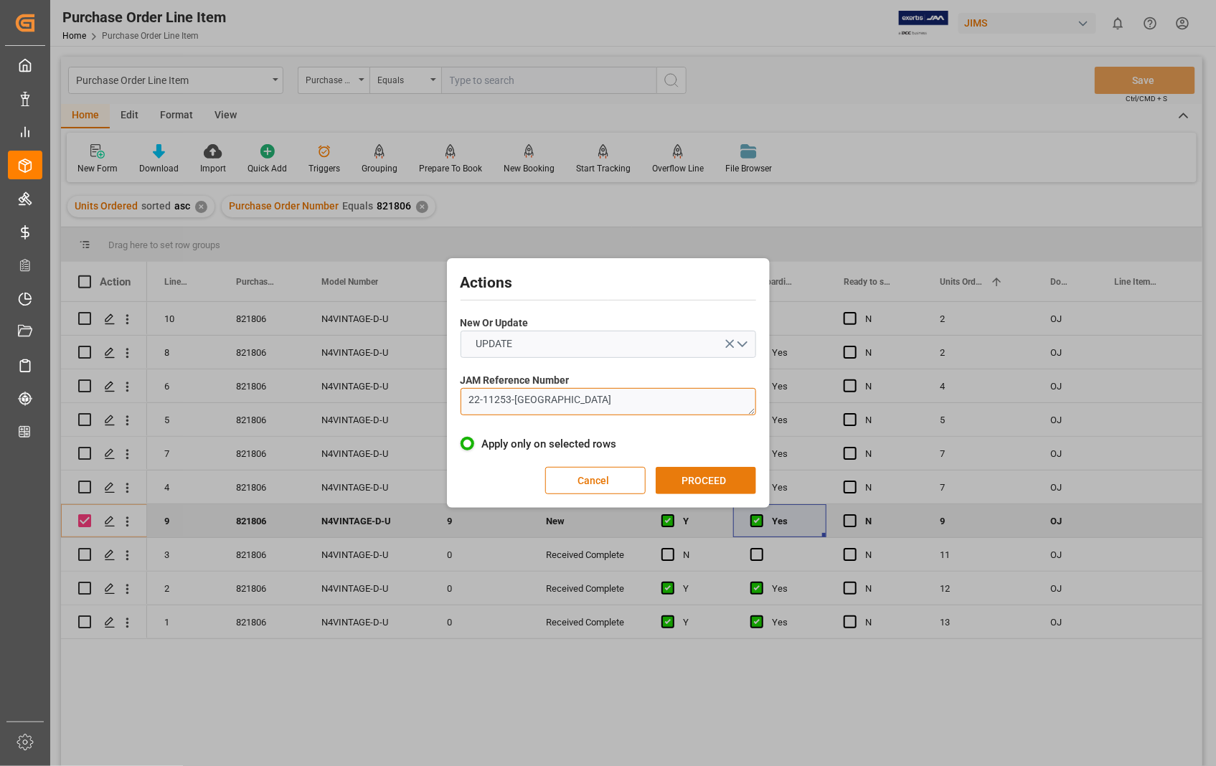
type textarea "22-11253-[GEOGRAPHIC_DATA]"
click at [687, 477] on button "PROCEED" at bounding box center [705, 480] width 100 height 27
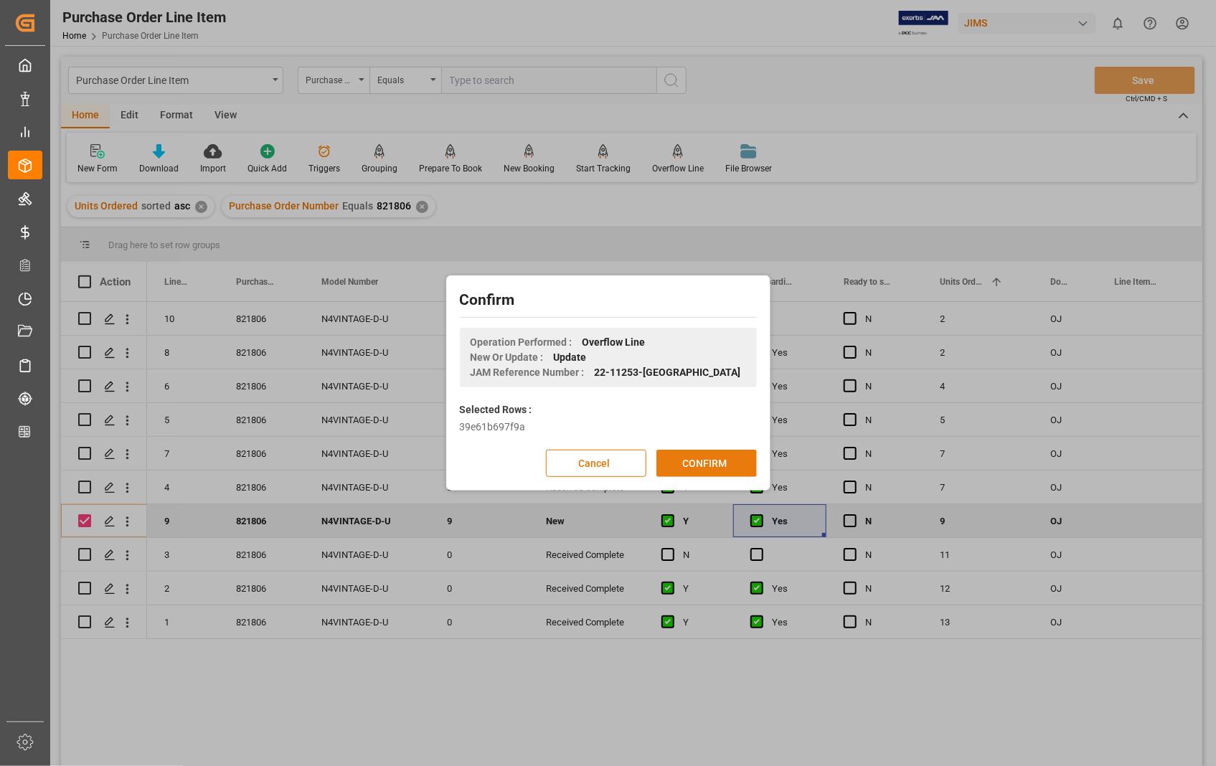
click at [693, 466] on button "CONFIRM" at bounding box center [706, 463] width 100 height 27
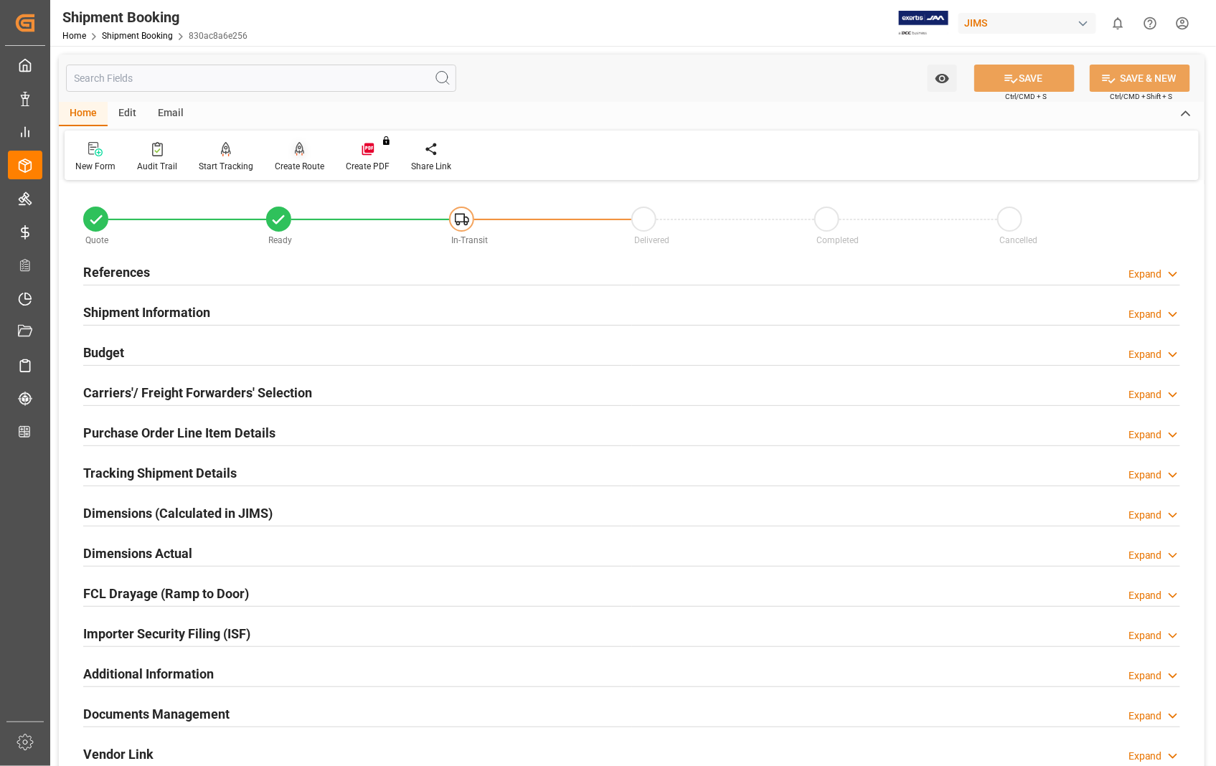
click at [293, 165] on div "Create Route" at bounding box center [299, 166] width 49 height 13
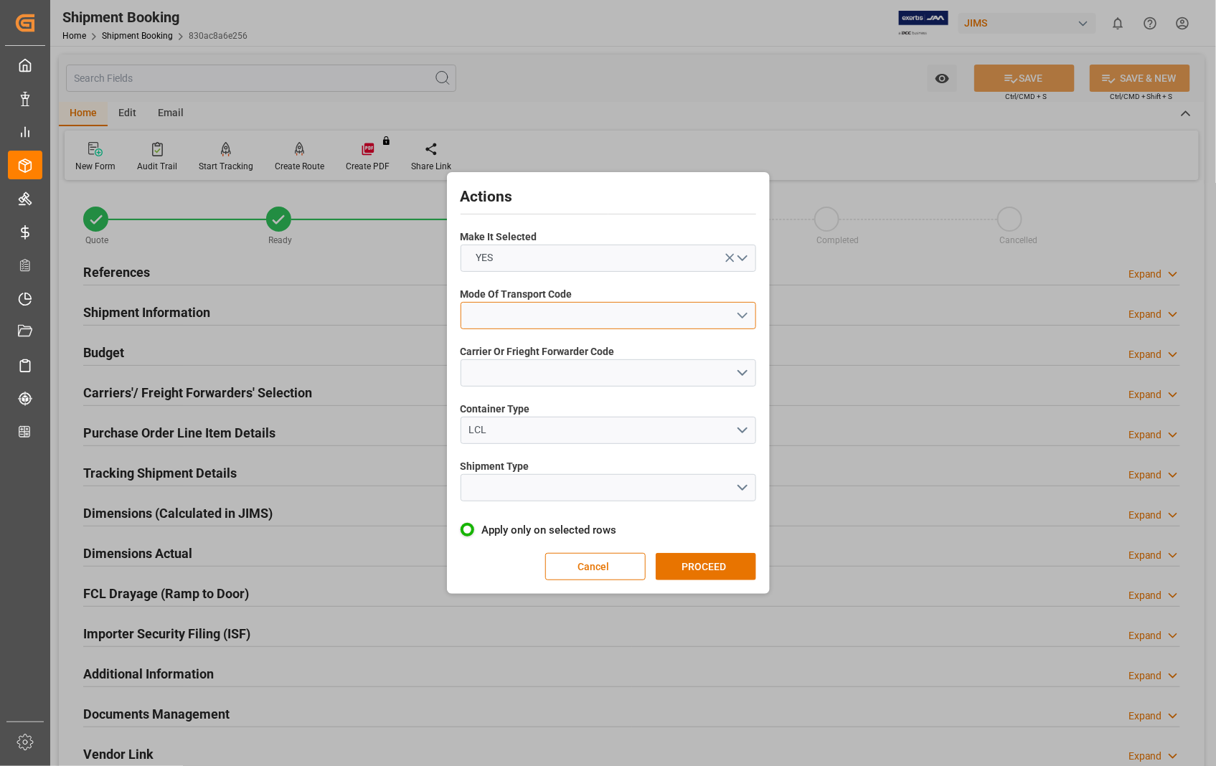
click at [749, 312] on button "open menu" at bounding box center [607, 315] width 295 height 27
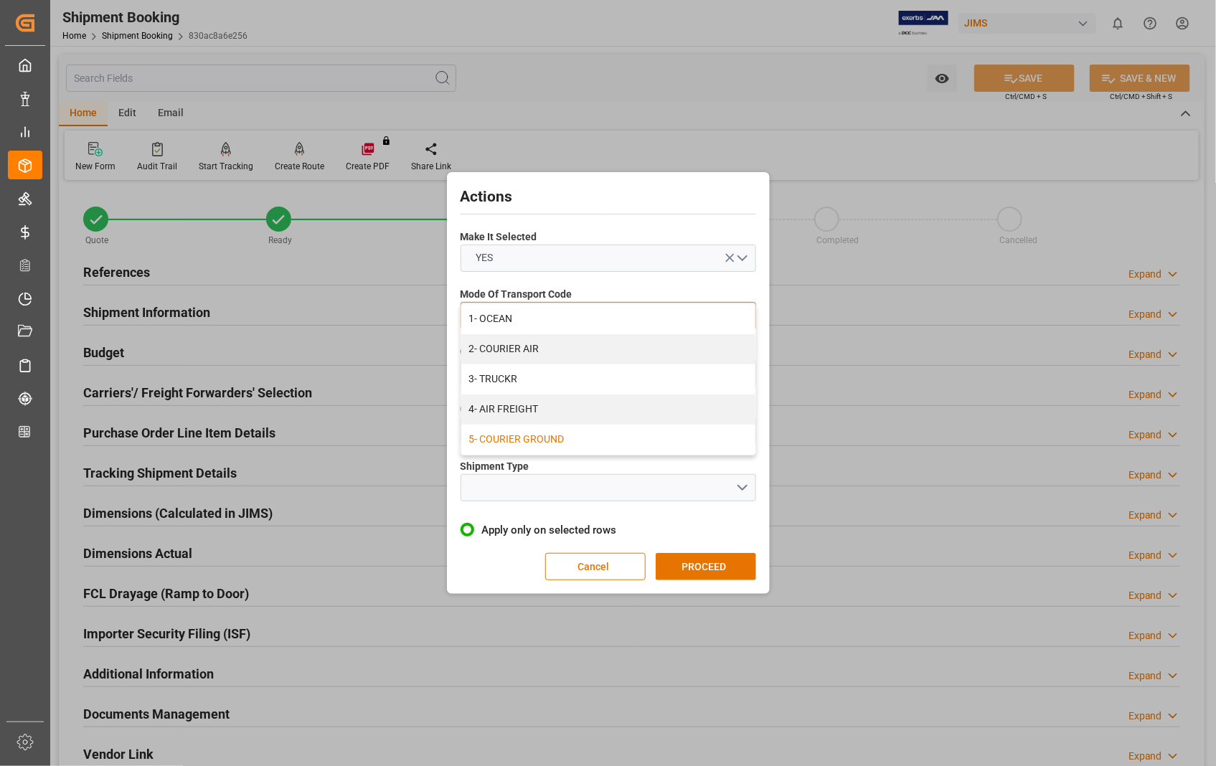
click at [605, 442] on div "5- COURIER GROUND" at bounding box center [608, 440] width 294 height 30
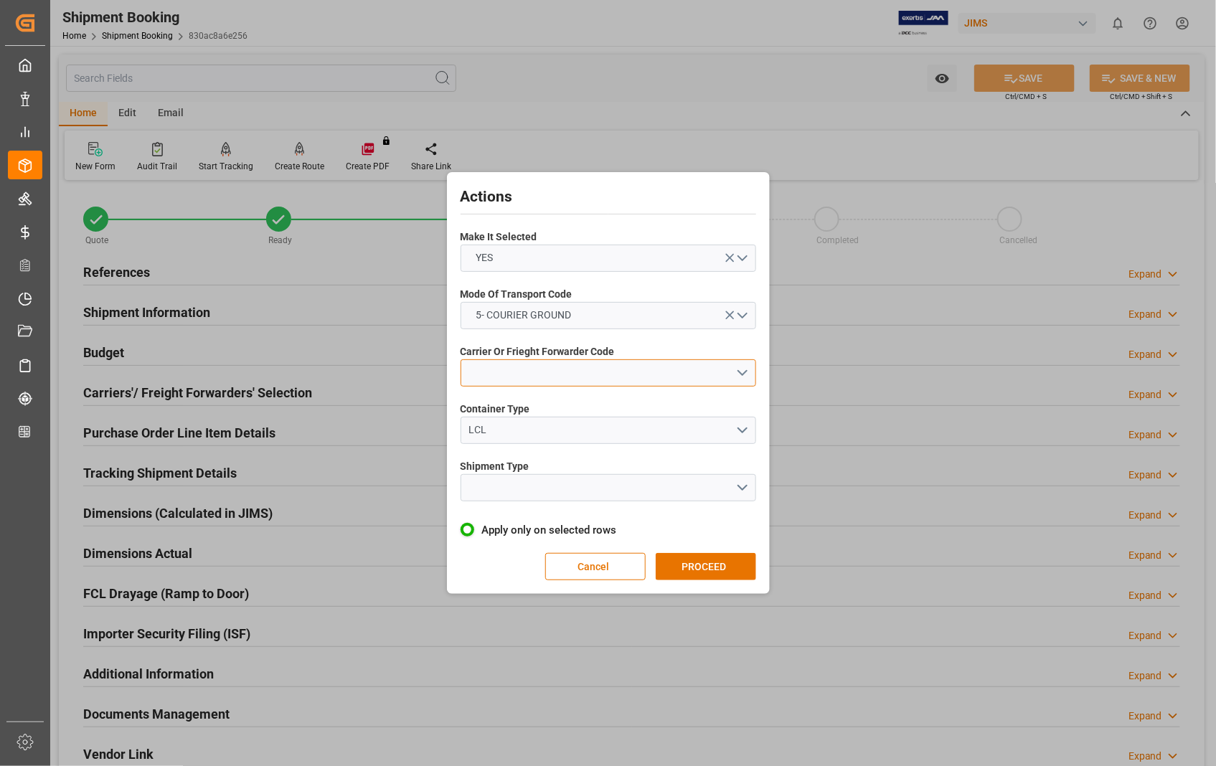
click at [744, 371] on button "open menu" at bounding box center [607, 372] width 295 height 27
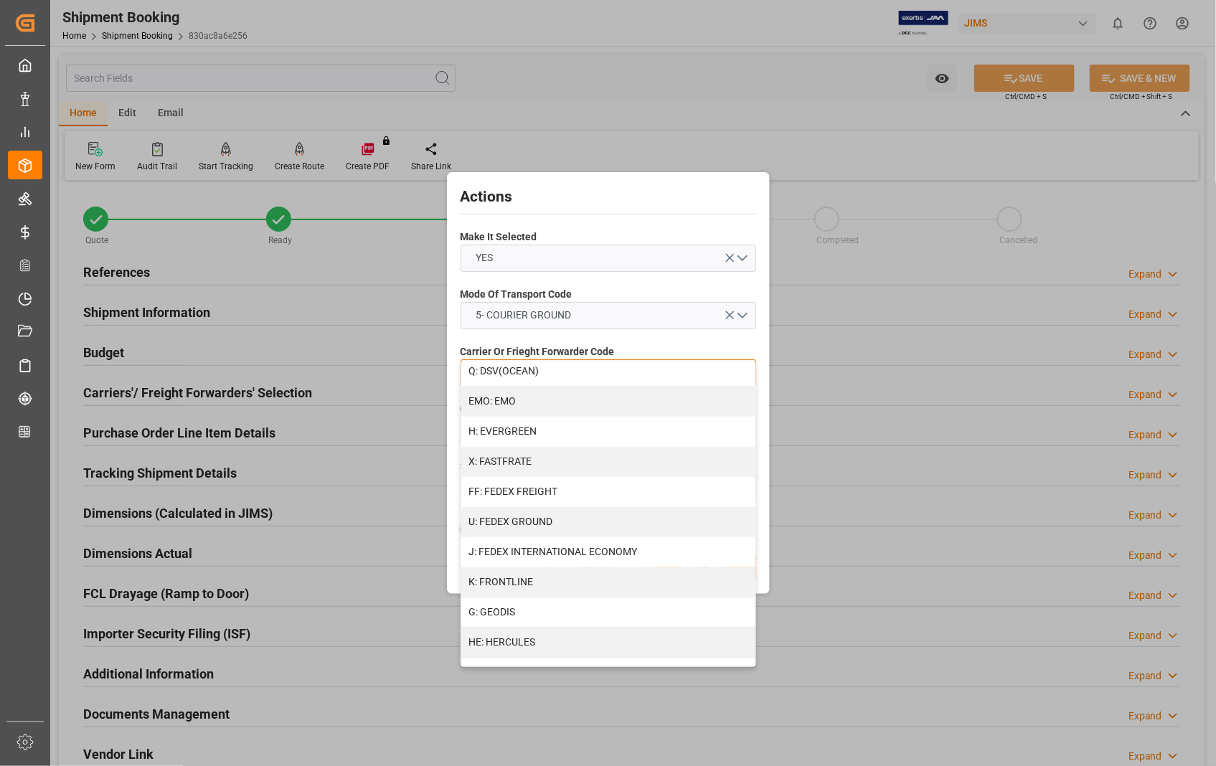
scroll to position [334, 0]
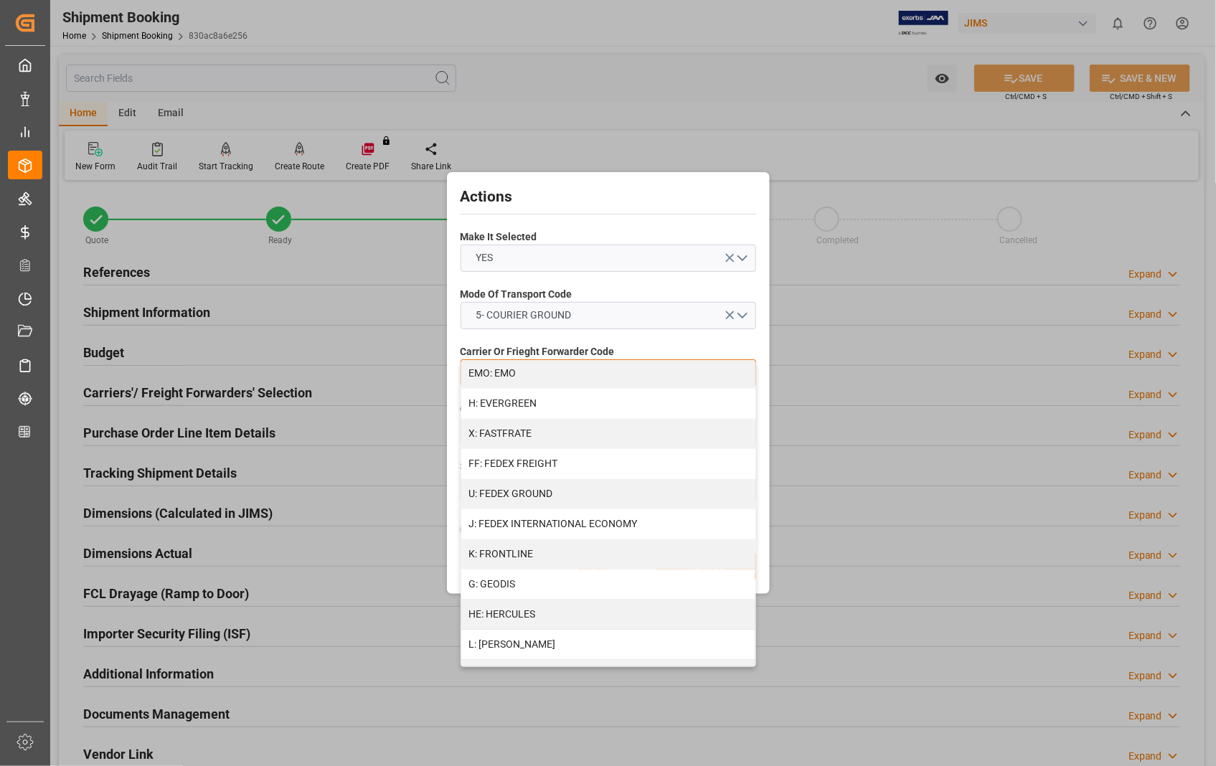
click at [579, 503] on div "U: FEDEX GROUND" at bounding box center [608, 494] width 294 height 30
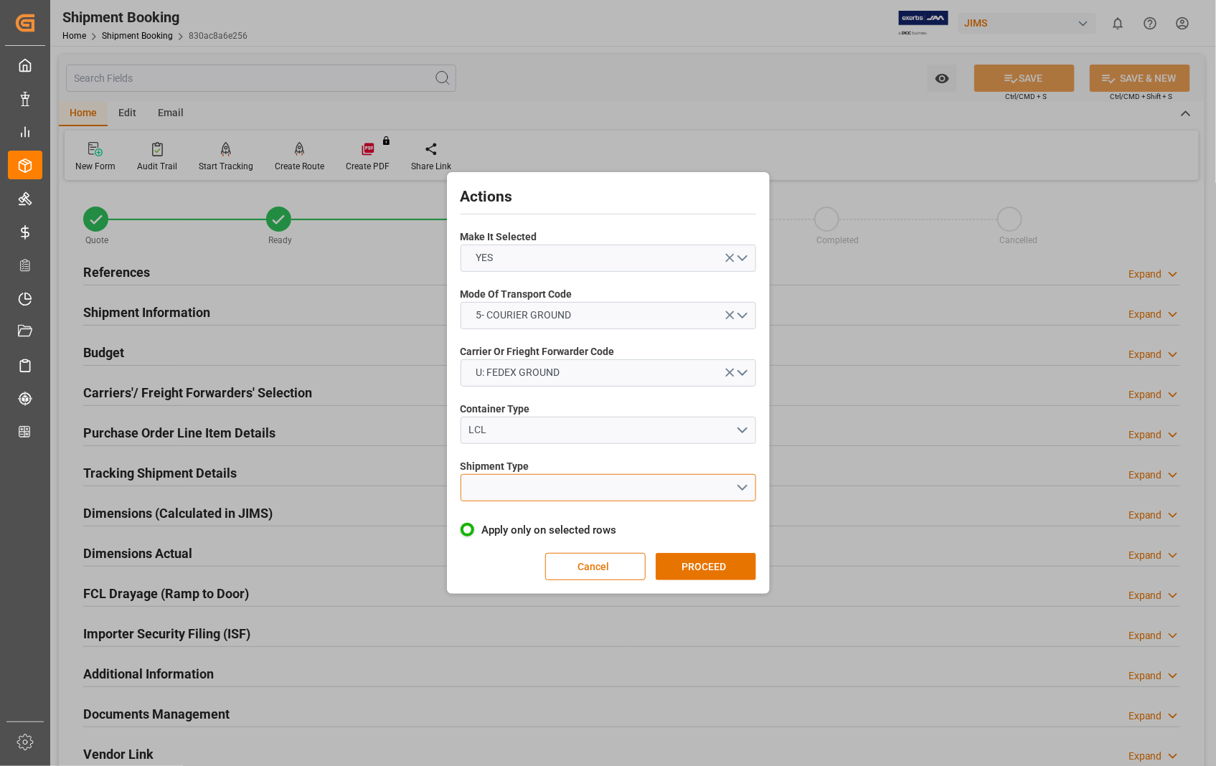
click at [742, 485] on button "open menu" at bounding box center [607, 487] width 295 height 27
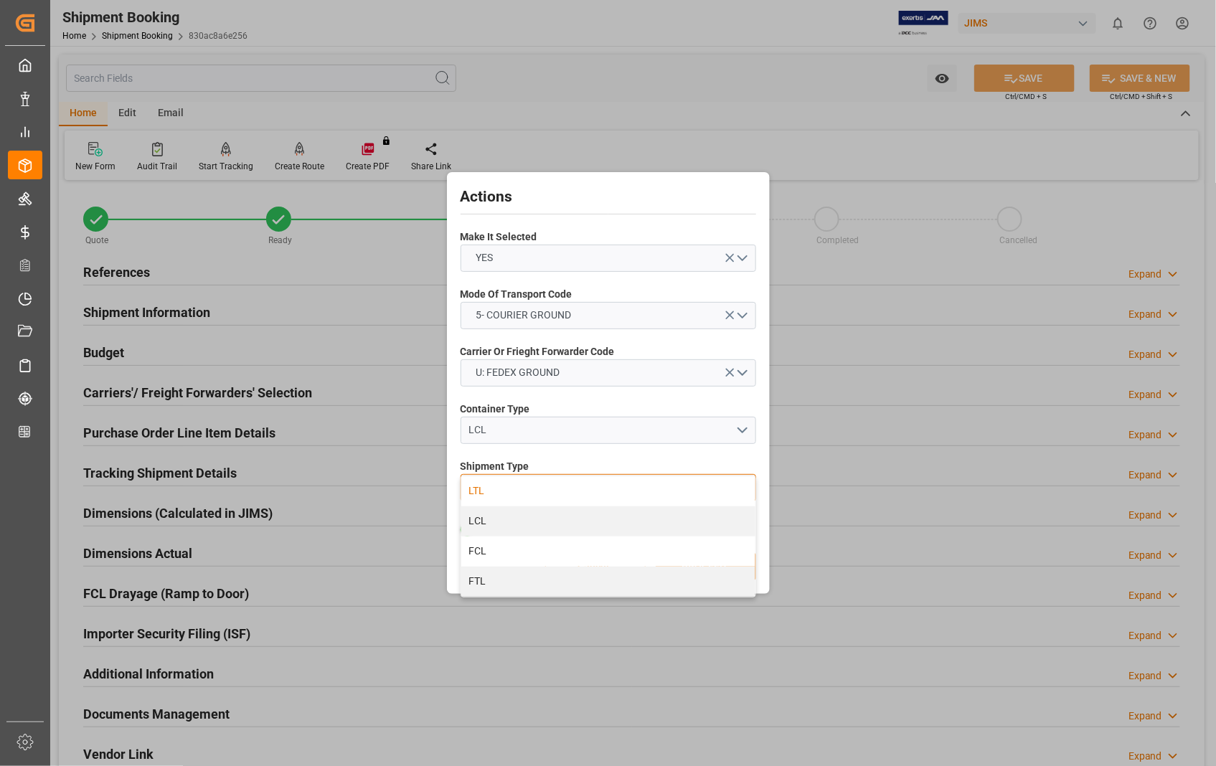
click at [478, 489] on div "LTL" at bounding box center [608, 491] width 294 height 30
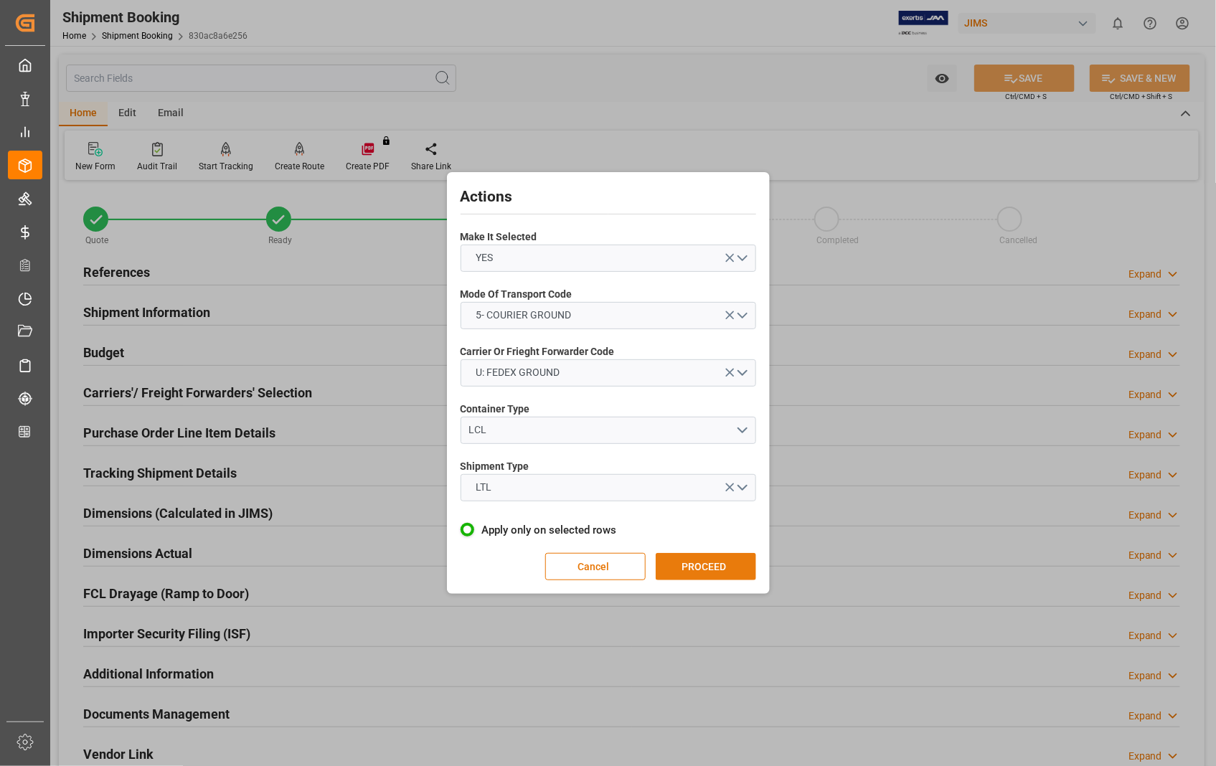
click at [706, 567] on button "PROCEED" at bounding box center [705, 566] width 100 height 27
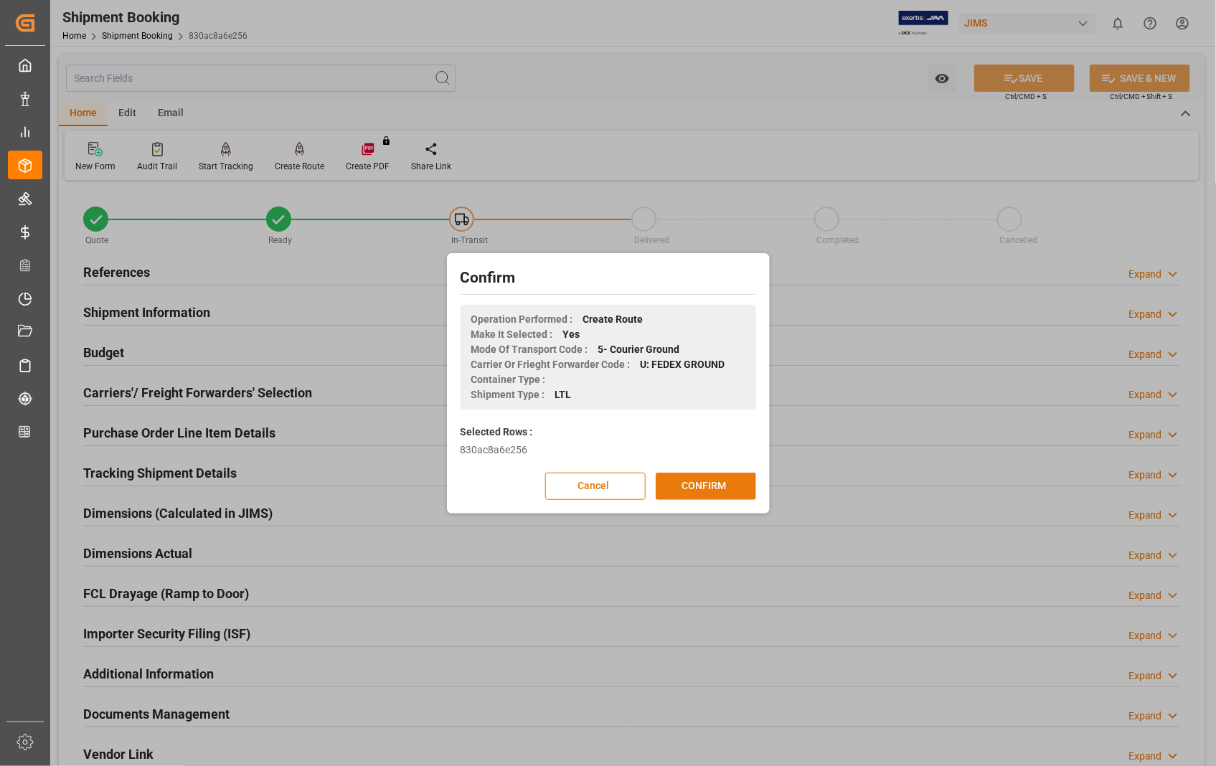
click at [706, 490] on button "CONFIRM" at bounding box center [705, 486] width 100 height 27
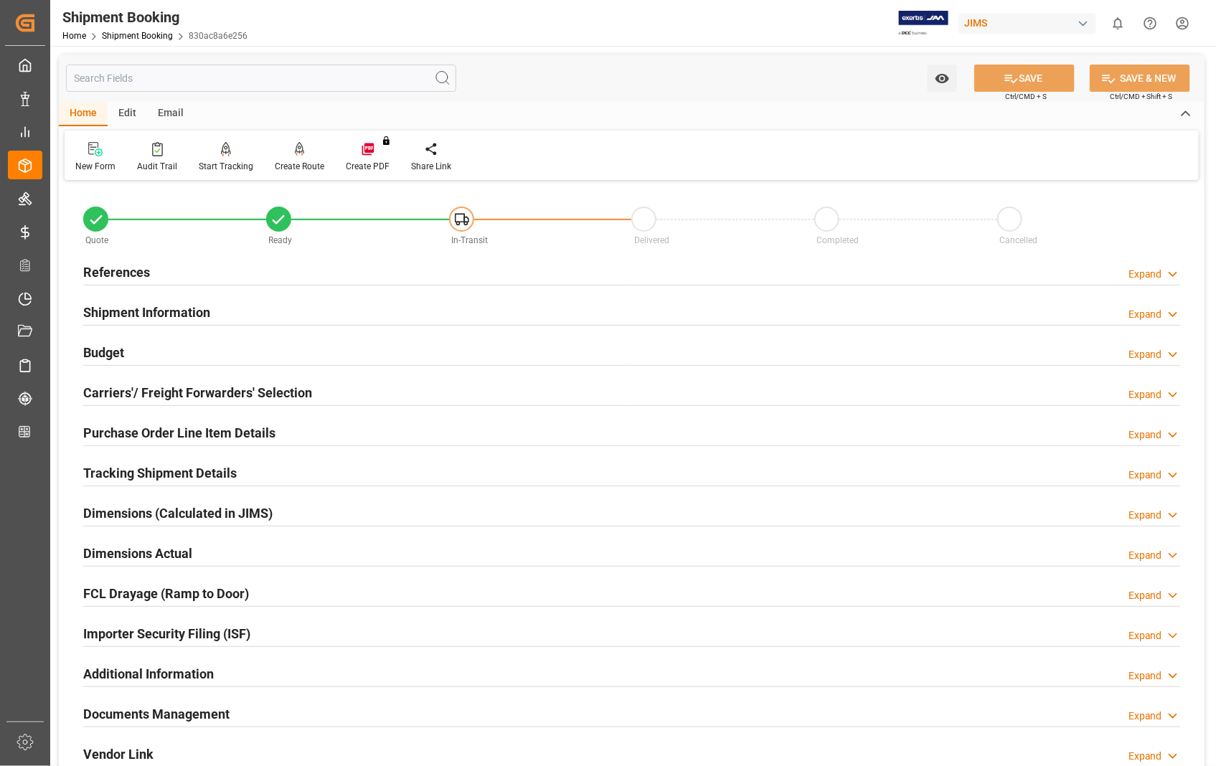
click at [140, 392] on h2 "Carriers'/ Freight Forwarders' Selection" at bounding box center [197, 392] width 229 height 19
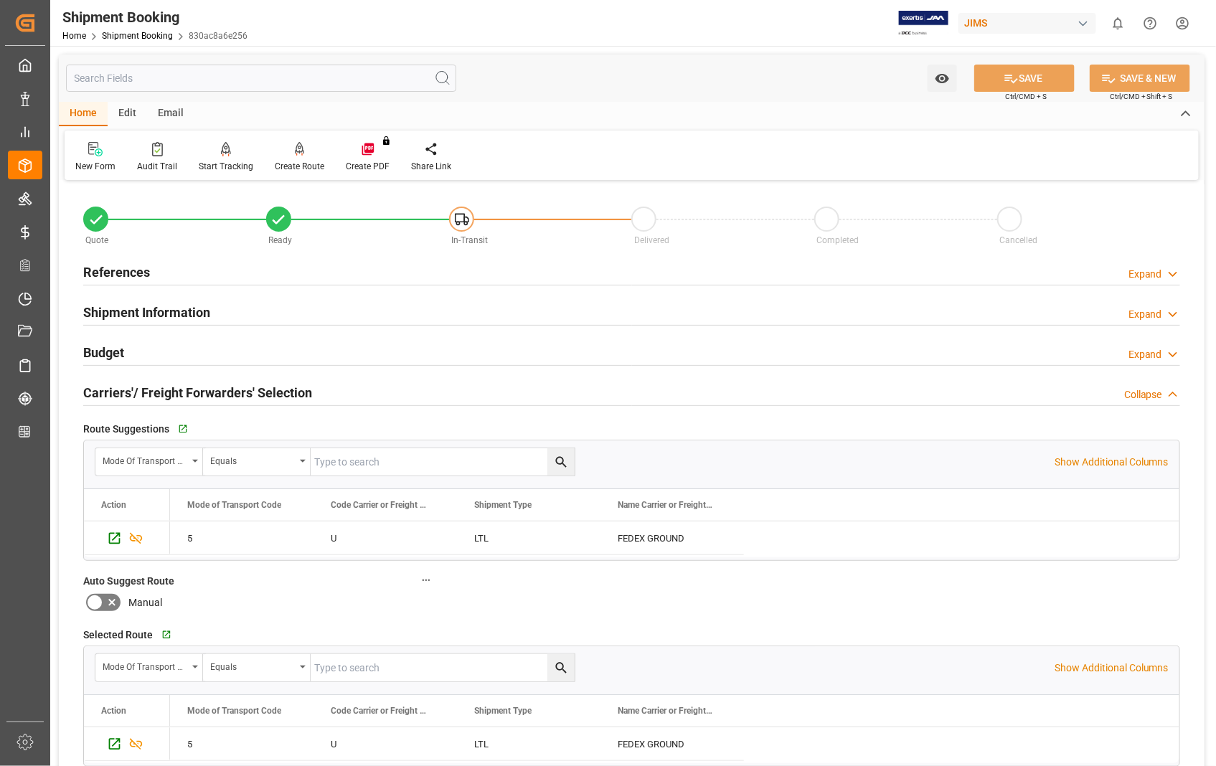
click at [140, 392] on h2 "Carriers'/ Freight Forwarders' Selection" at bounding box center [197, 392] width 229 height 19
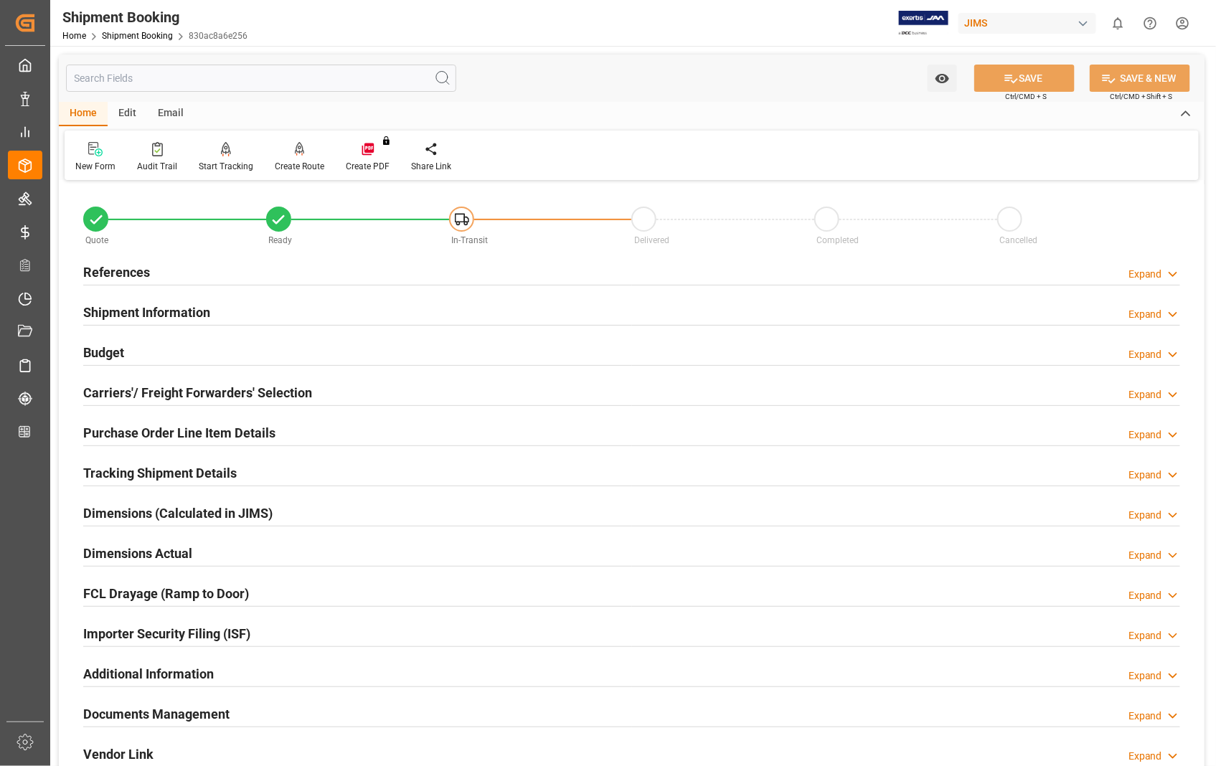
click at [141, 435] on h2 "Purchase Order Line Item Details" at bounding box center [179, 432] width 192 height 19
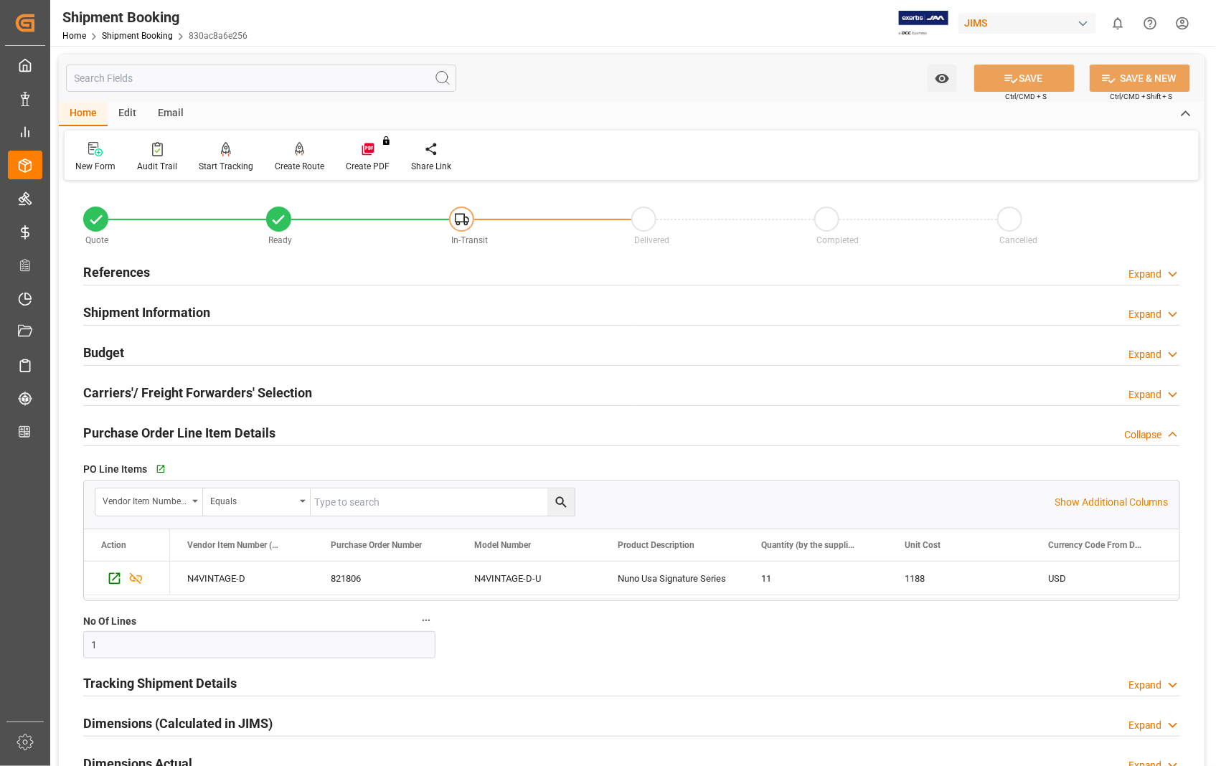
click at [141, 435] on h2 "Purchase Order Line Item Details" at bounding box center [179, 432] width 192 height 19
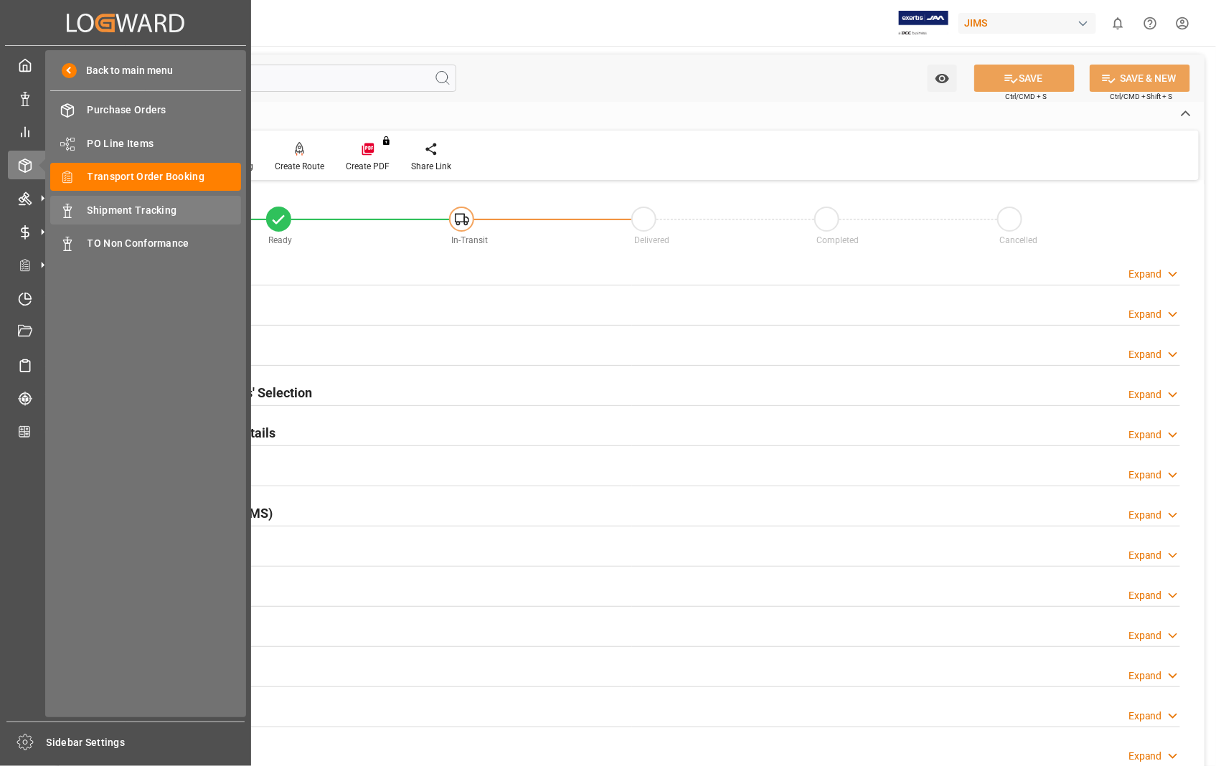
click at [141, 217] on div "Shipment Tracking Shipment Tracking" at bounding box center [145, 210] width 191 height 28
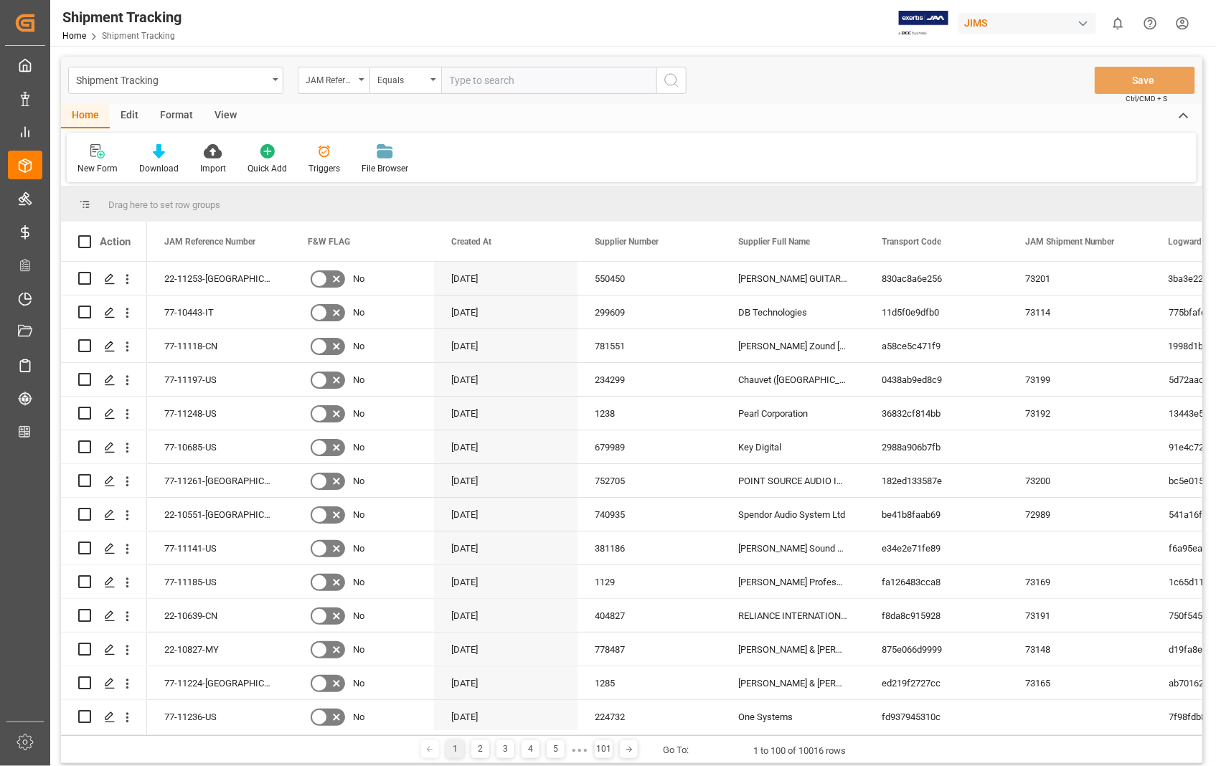
click at [539, 81] on input "text" at bounding box center [548, 80] width 215 height 27
type input "22-11253-[GEOGRAPHIC_DATA]"
click at [674, 81] on icon "search button" at bounding box center [671, 80] width 17 height 17
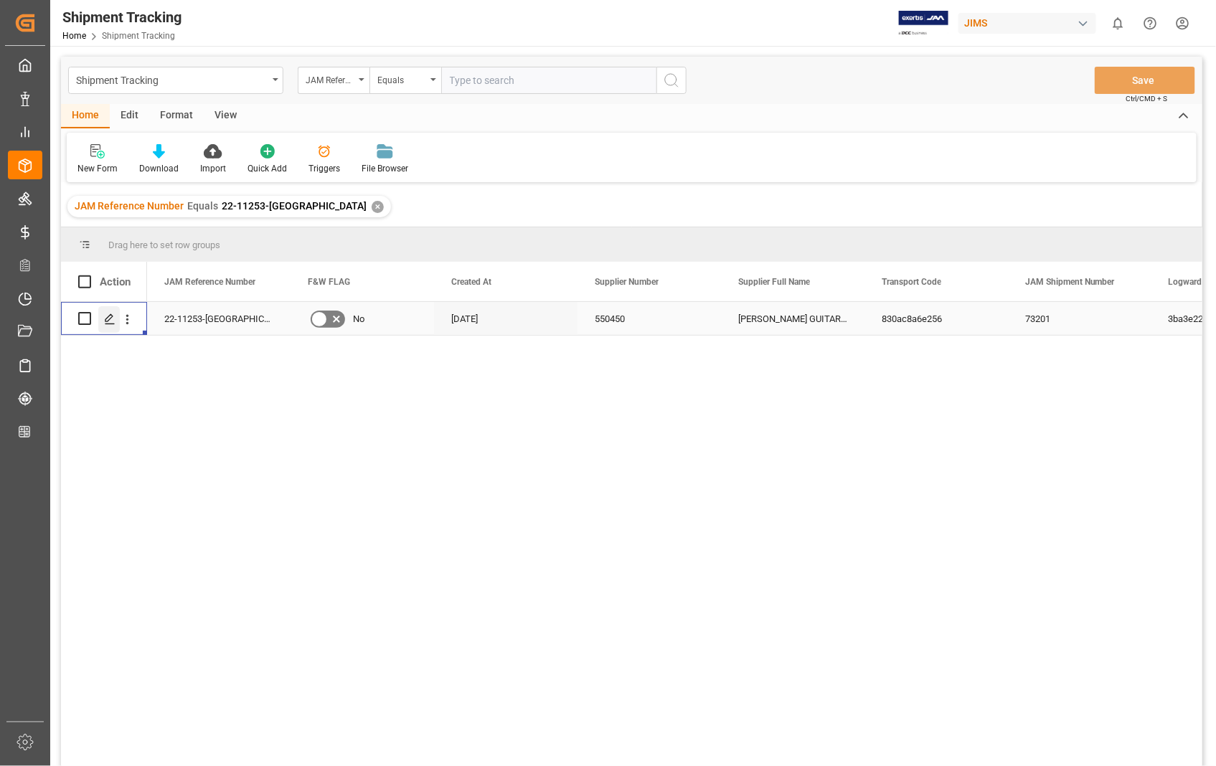
click at [109, 314] on icon "Press SPACE to select this row." at bounding box center [109, 318] width 11 height 11
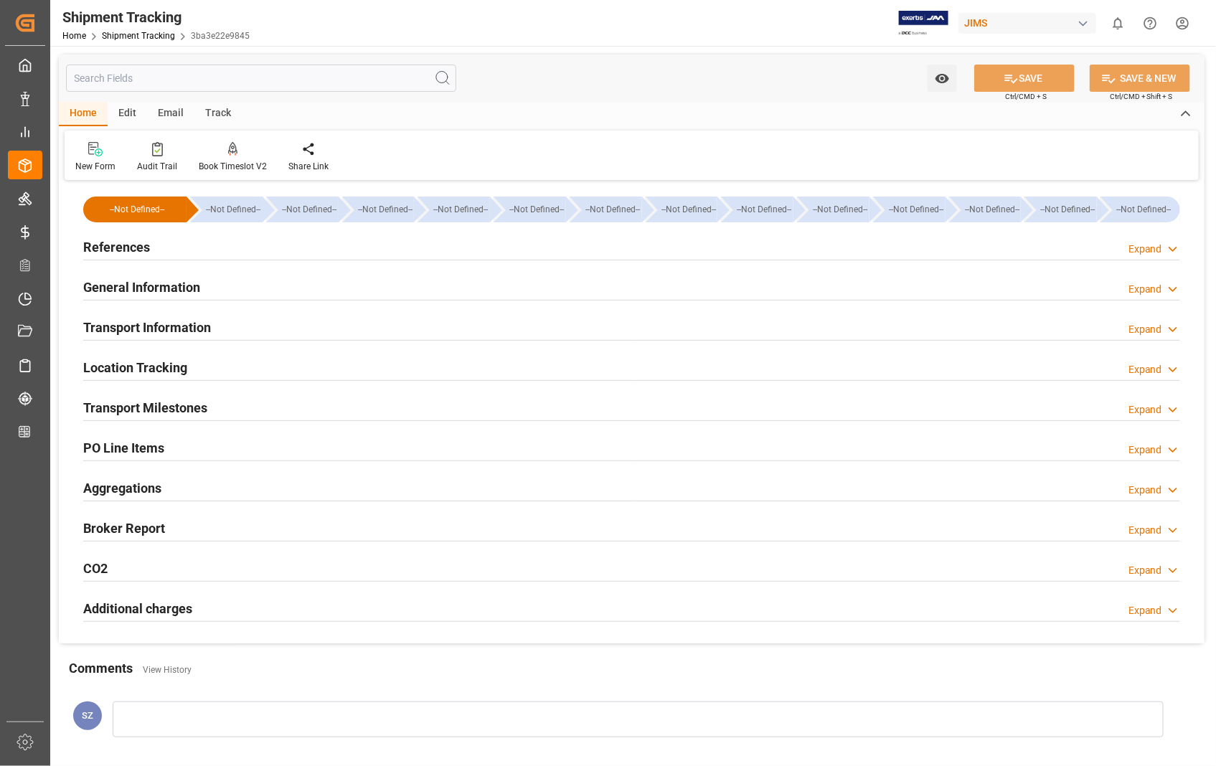
click at [163, 331] on h2 "Transport Information" at bounding box center [147, 327] width 128 height 19
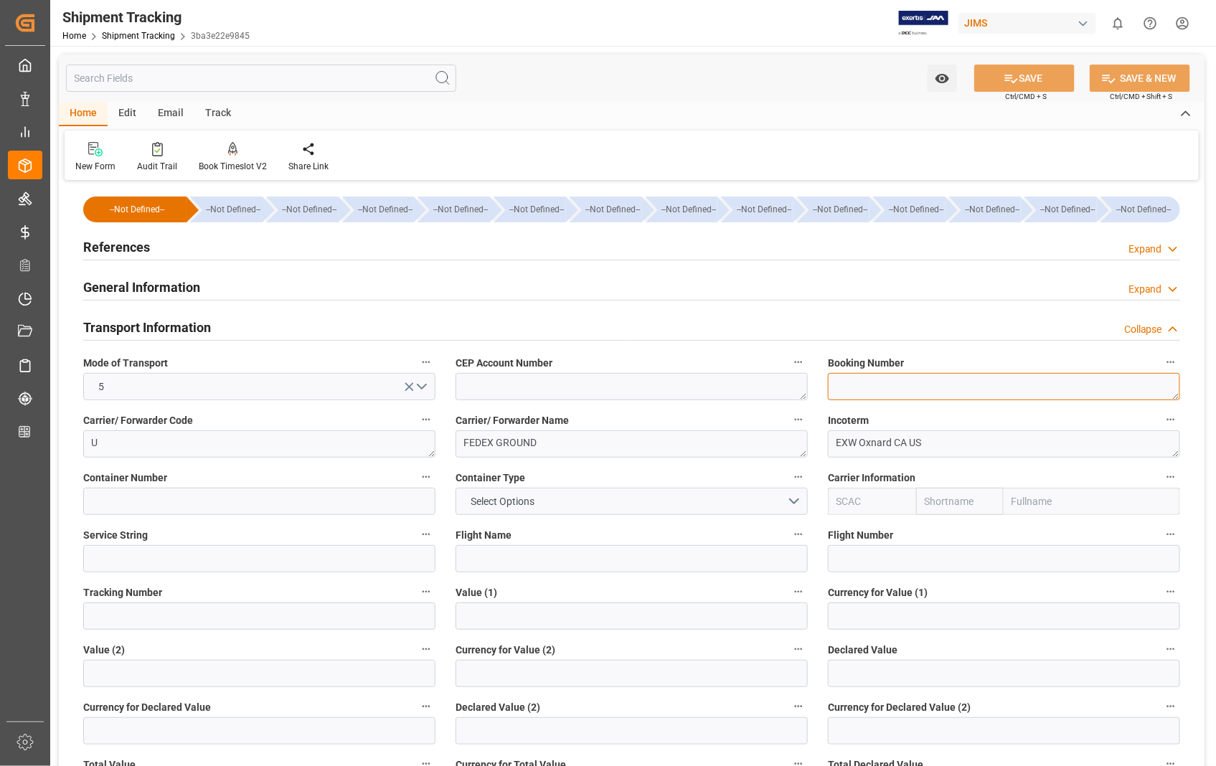
click at [912, 388] on textarea at bounding box center [1004, 386] width 352 height 27
paste textarea "449802608920"
type textarea "449802608920"
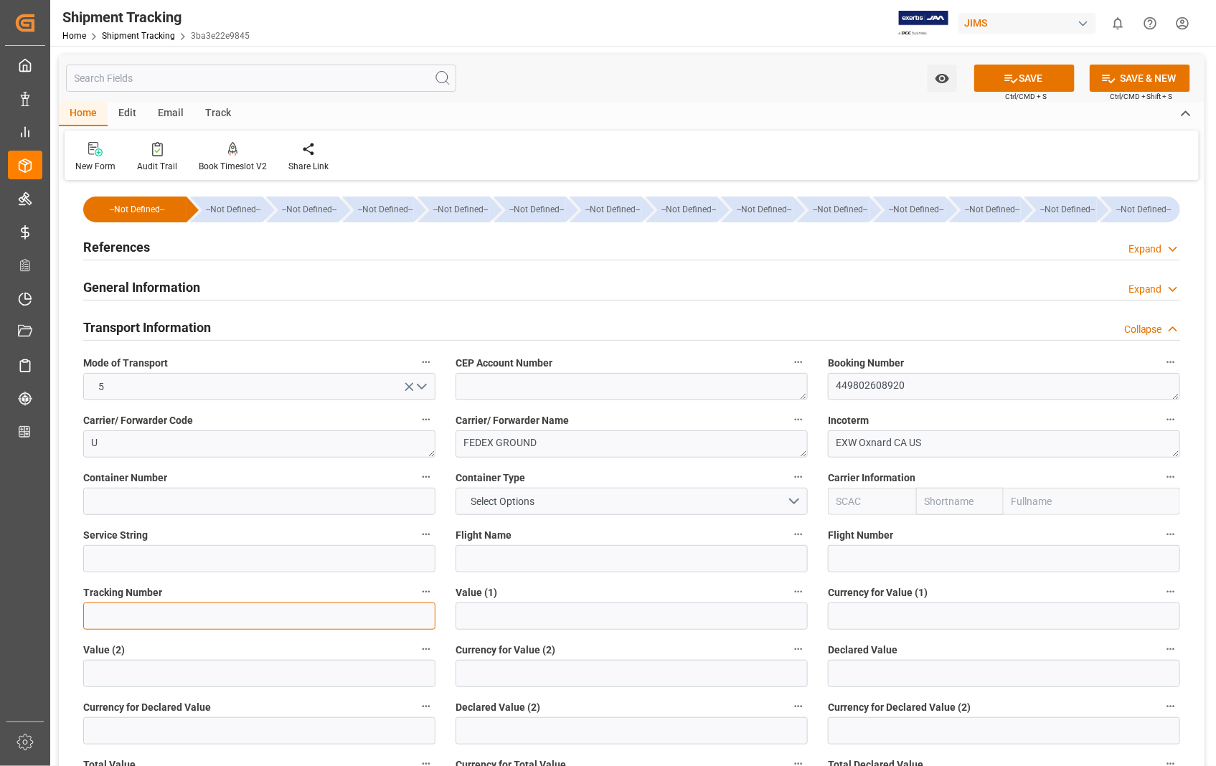
click at [237, 627] on input at bounding box center [259, 615] width 352 height 27
paste input "449802608920"
type input "449802608920"
click at [1020, 80] on button "SAVE" at bounding box center [1024, 78] width 100 height 27
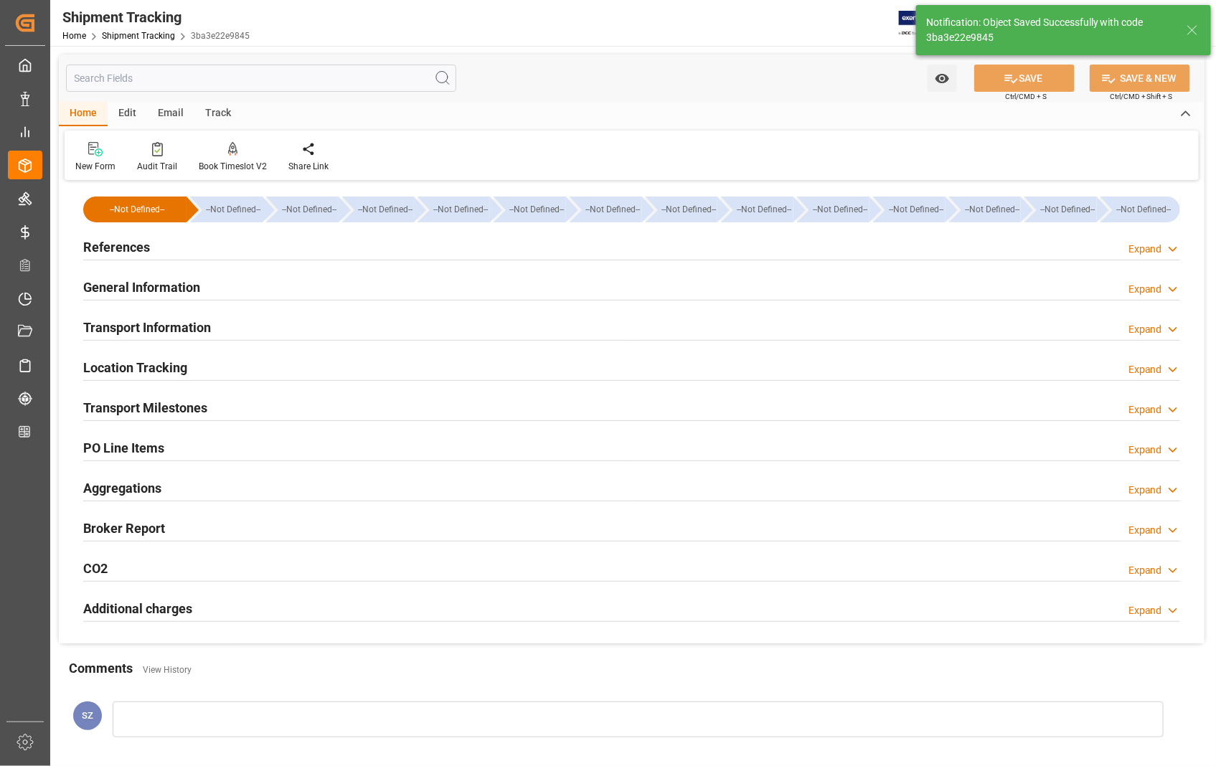
click at [171, 412] on h2 "Transport Milestones" at bounding box center [145, 407] width 124 height 19
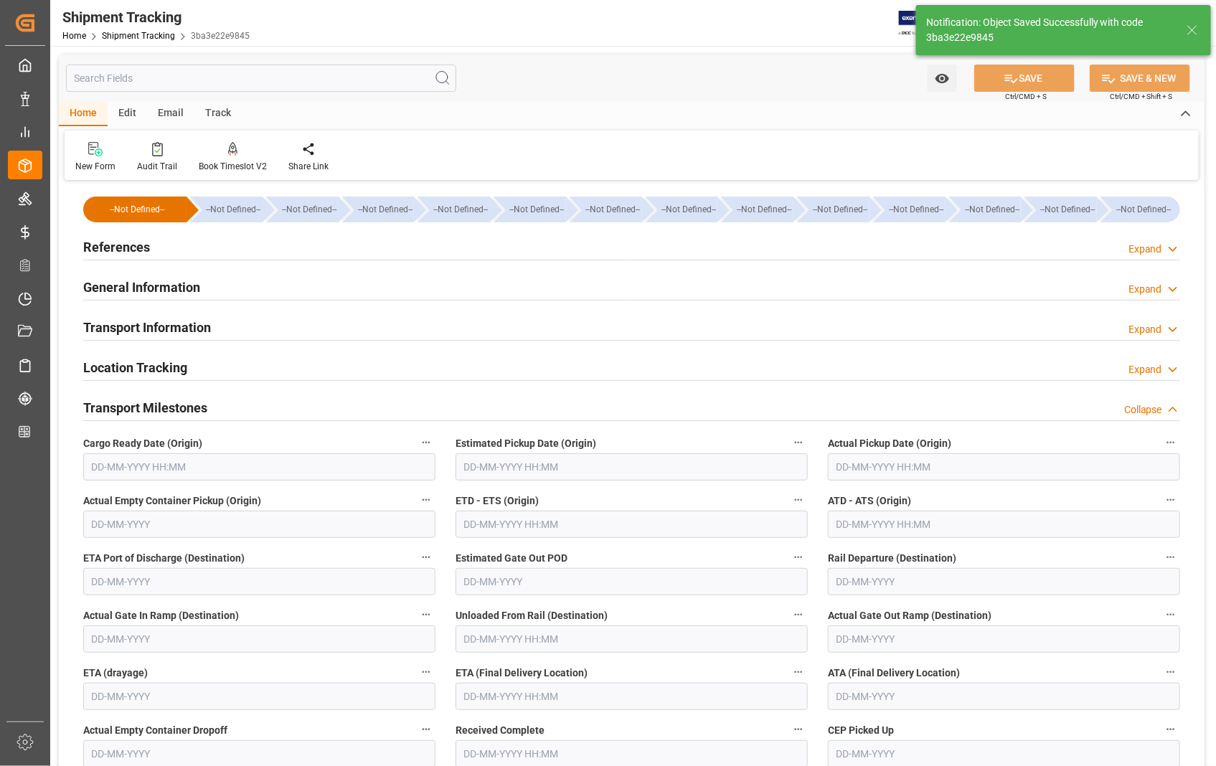
click at [727, 470] on input "text" at bounding box center [631, 466] width 352 height 27
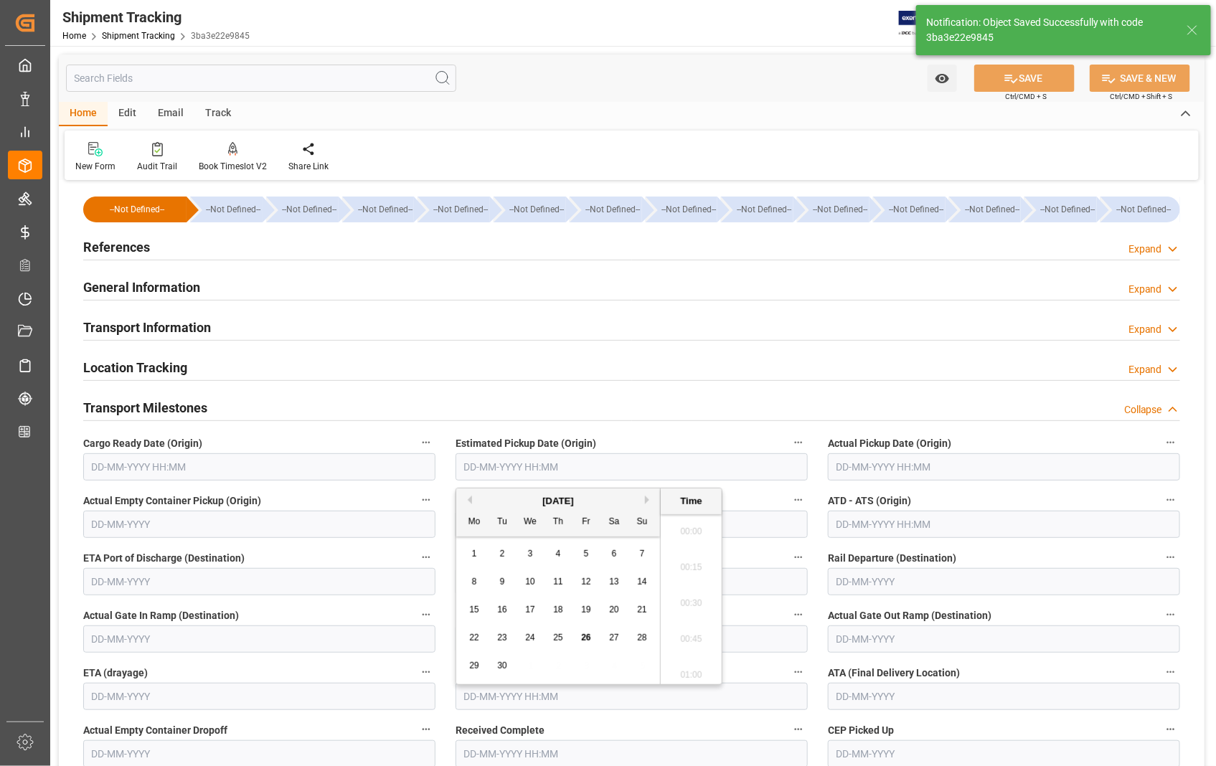
scroll to position [1977, 0]
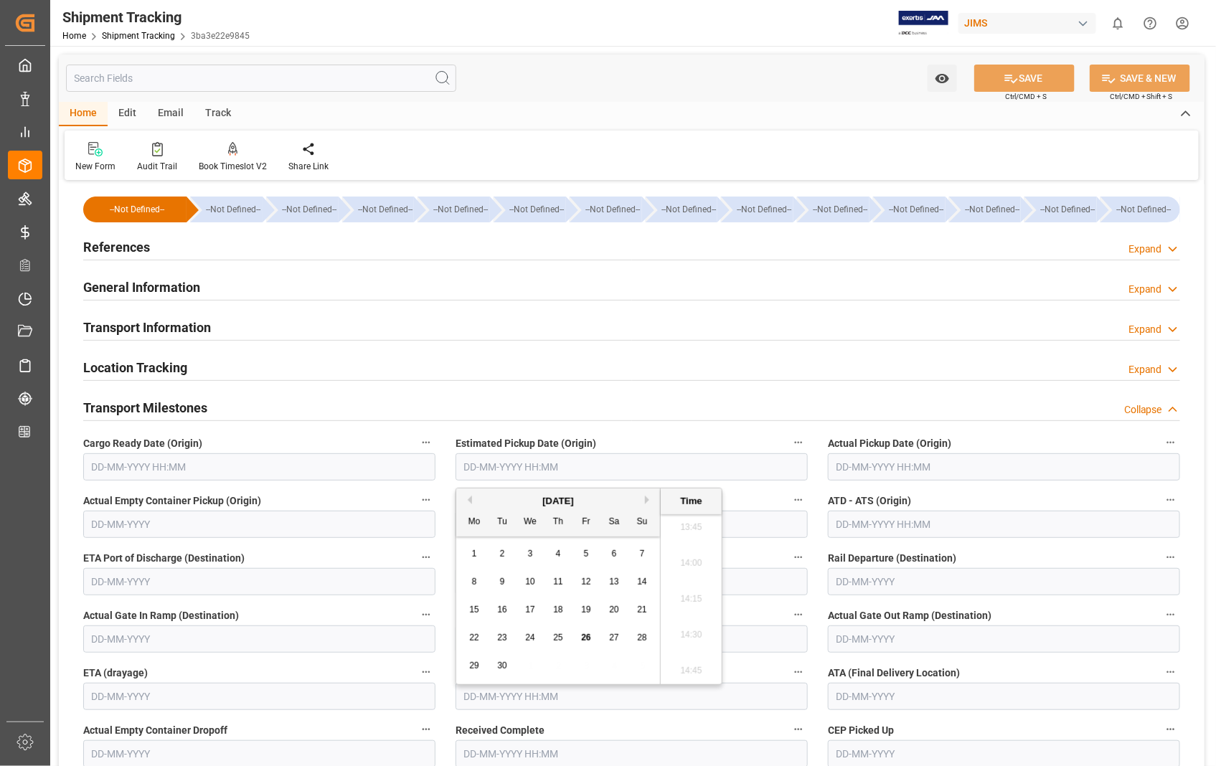
click at [584, 635] on span "26" at bounding box center [585, 638] width 9 height 10
type input "26-09-2025 00:00"
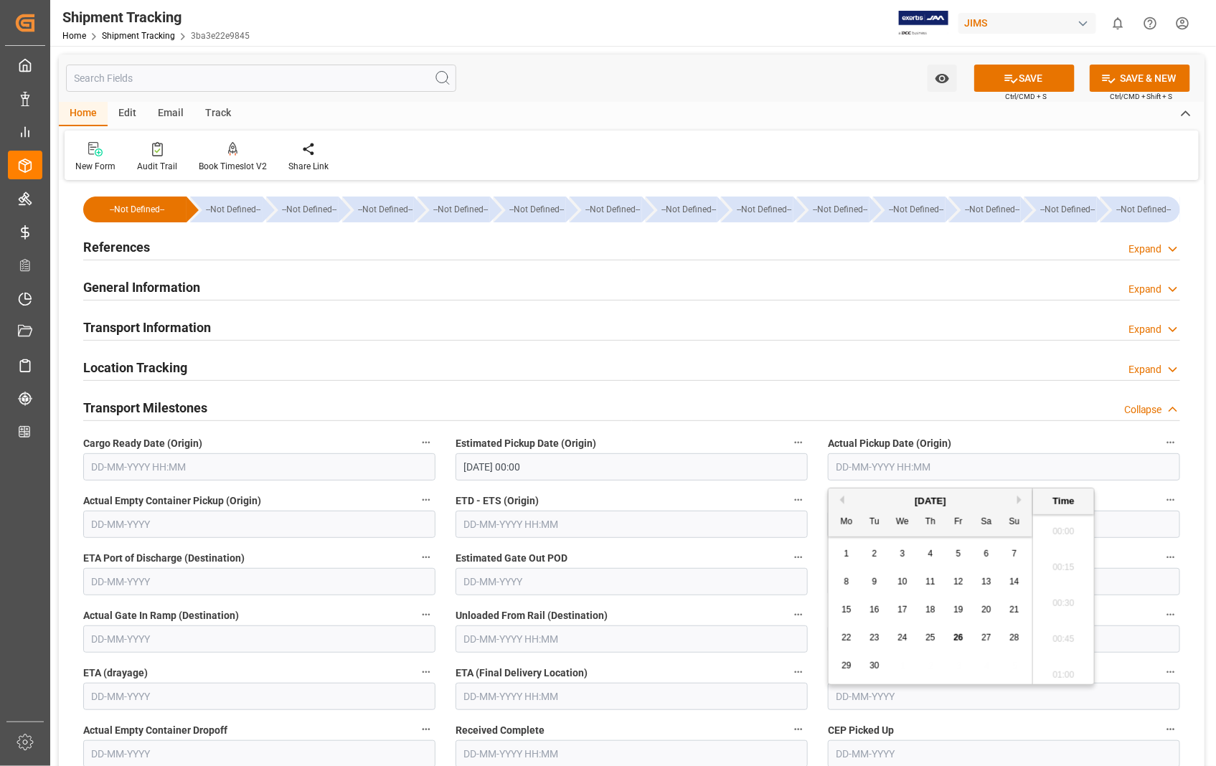
click at [1045, 475] on input "text" at bounding box center [1004, 466] width 352 height 27
click at [955, 635] on span "26" at bounding box center [957, 638] width 9 height 10
type input "26-09-2025 00:00"
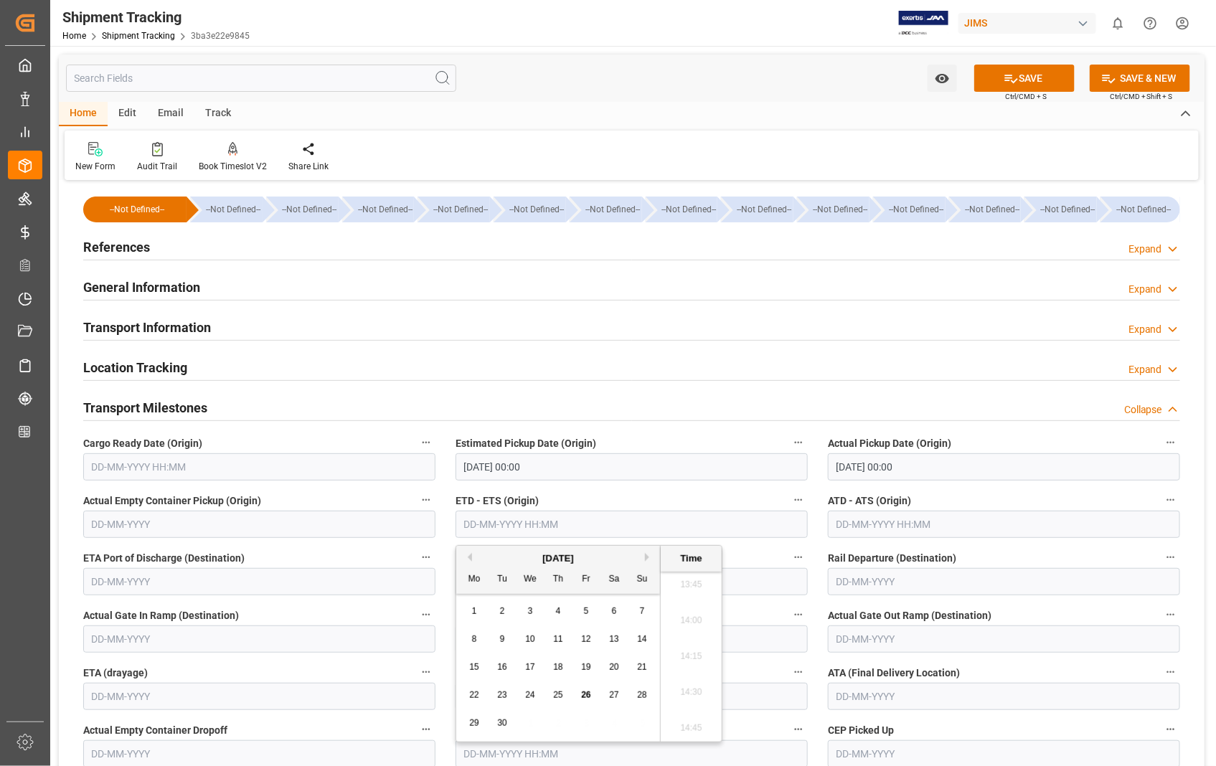
click at [583, 519] on input "text" at bounding box center [631, 524] width 352 height 27
click at [586, 693] on span "26" at bounding box center [585, 695] width 9 height 10
type input "26-09-2025 00:00"
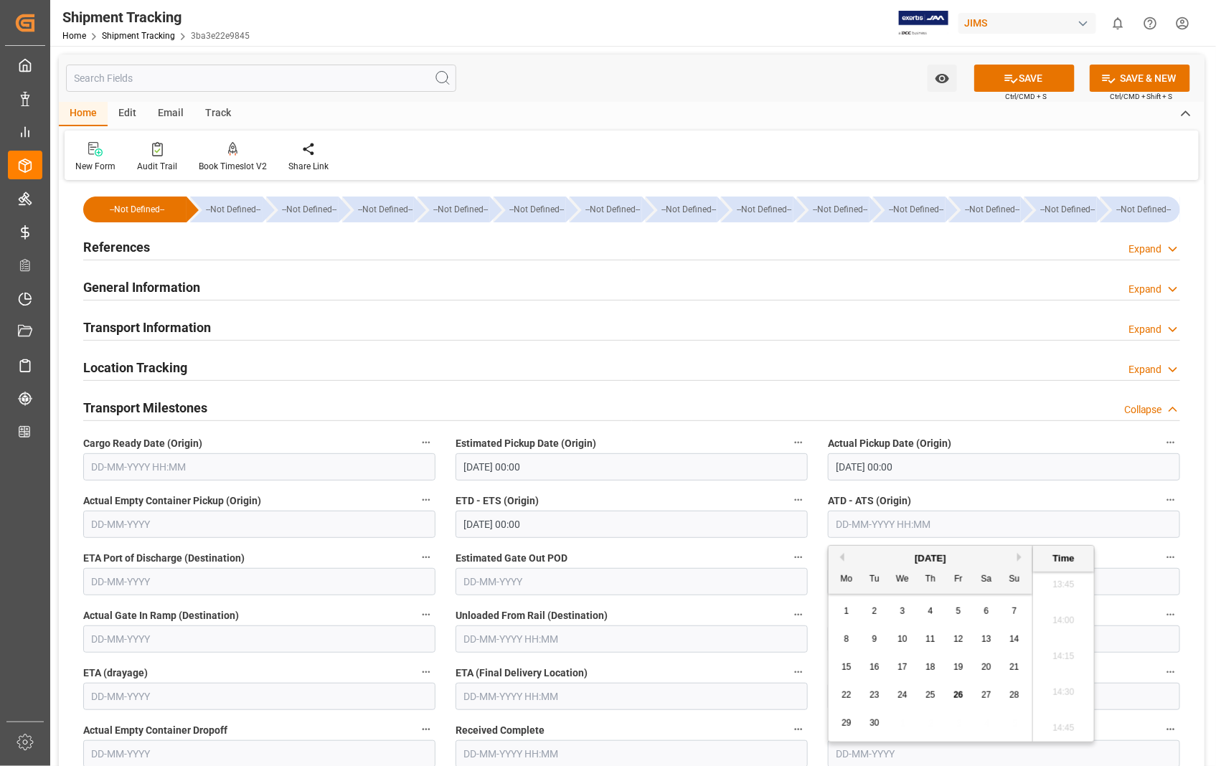
click at [1074, 538] on input "text" at bounding box center [1004, 524] width 352 height 27
click at [955, 693] on span "26" at bounding box center [957, 695] width 9 height 10
type input "26-09-2025 00:00"
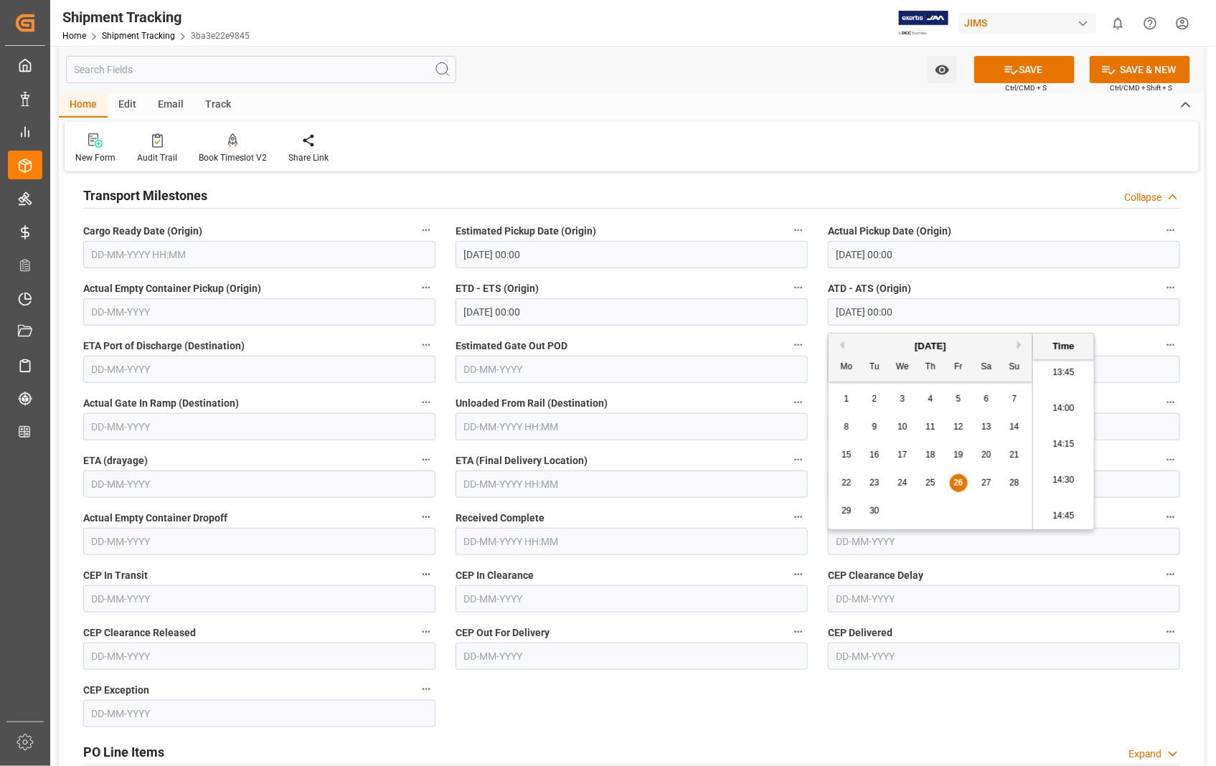
scroll to position [239, 0]
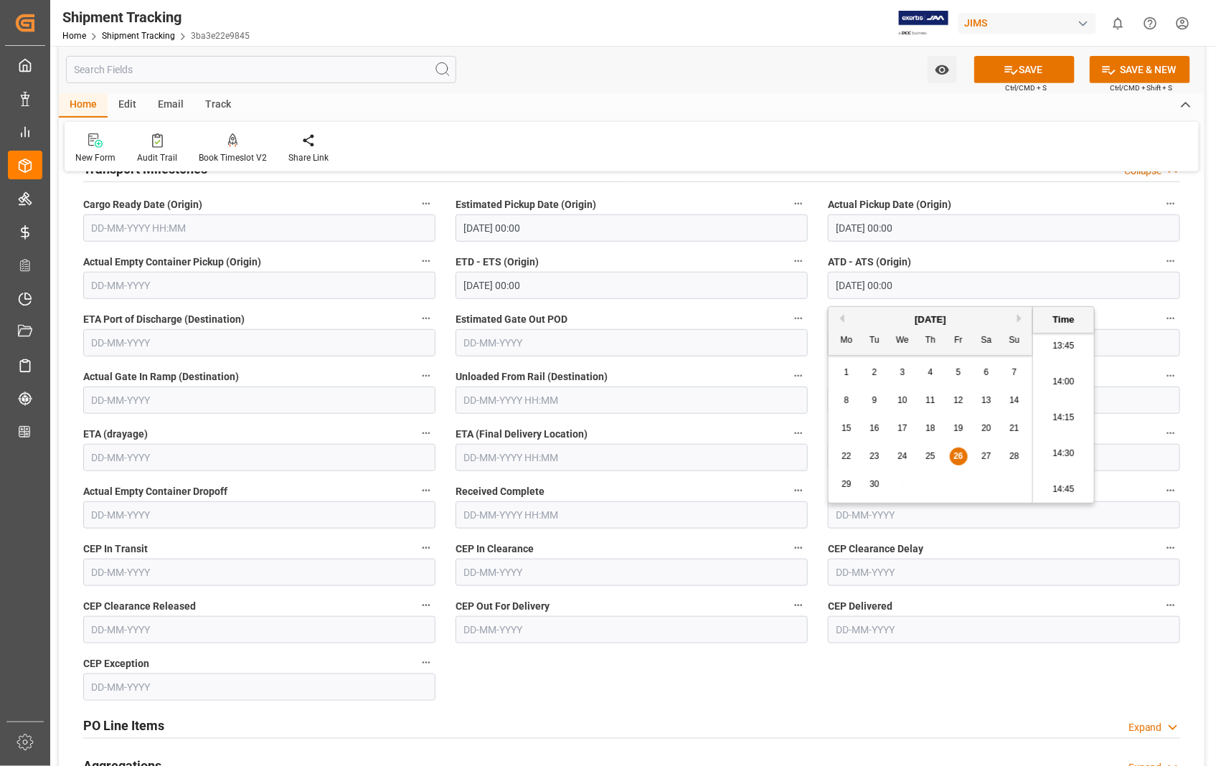
click at [618, 455] on input "text" at bounding box center [631, 457] width 352 height 27
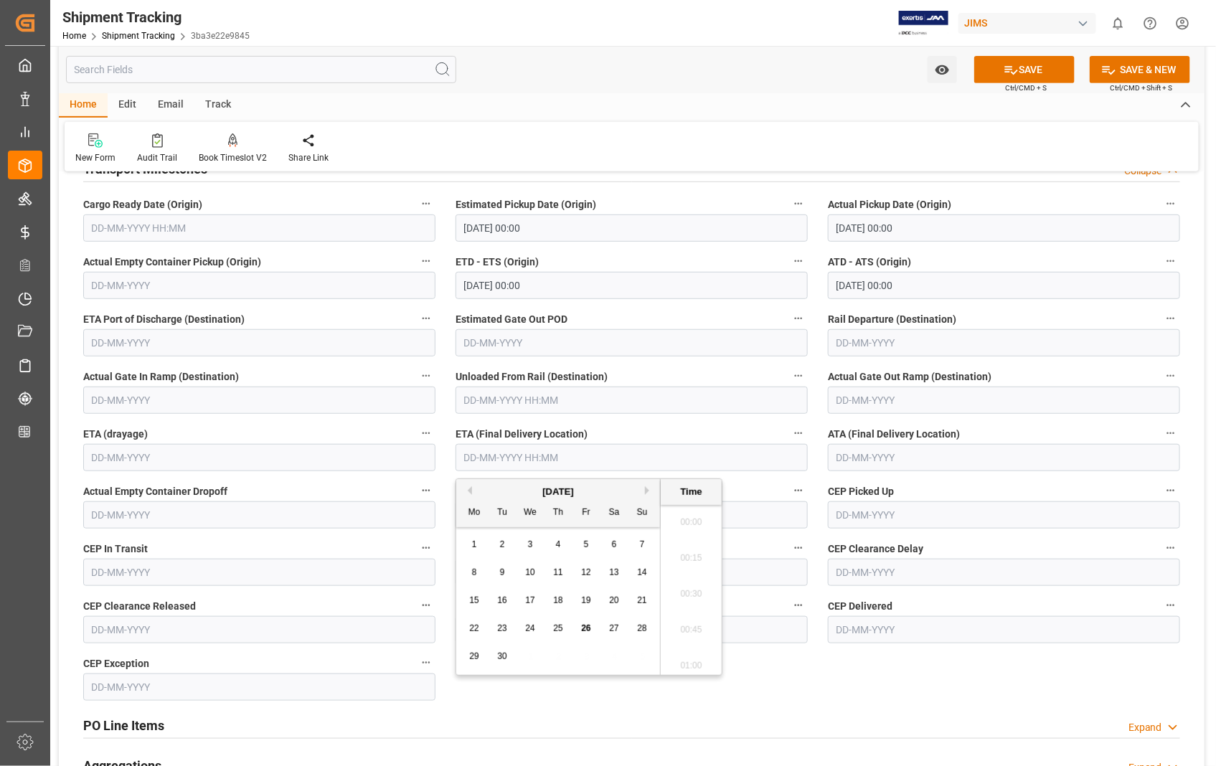
scroll to position [1977, 0]
click at [644, 489] on div "September 2025" at bounding box center [558, 492] width 204 height 14
click at [643, 489] on div "September 2025" at bounding box center [558, 492] width 204 height 14
click at [648, 489] on button "Next Month" at bounding box center [649, 490] width 9 height 9
click at [558, 540] on span "2" at bounding box center [558, 544] width 5 height 10
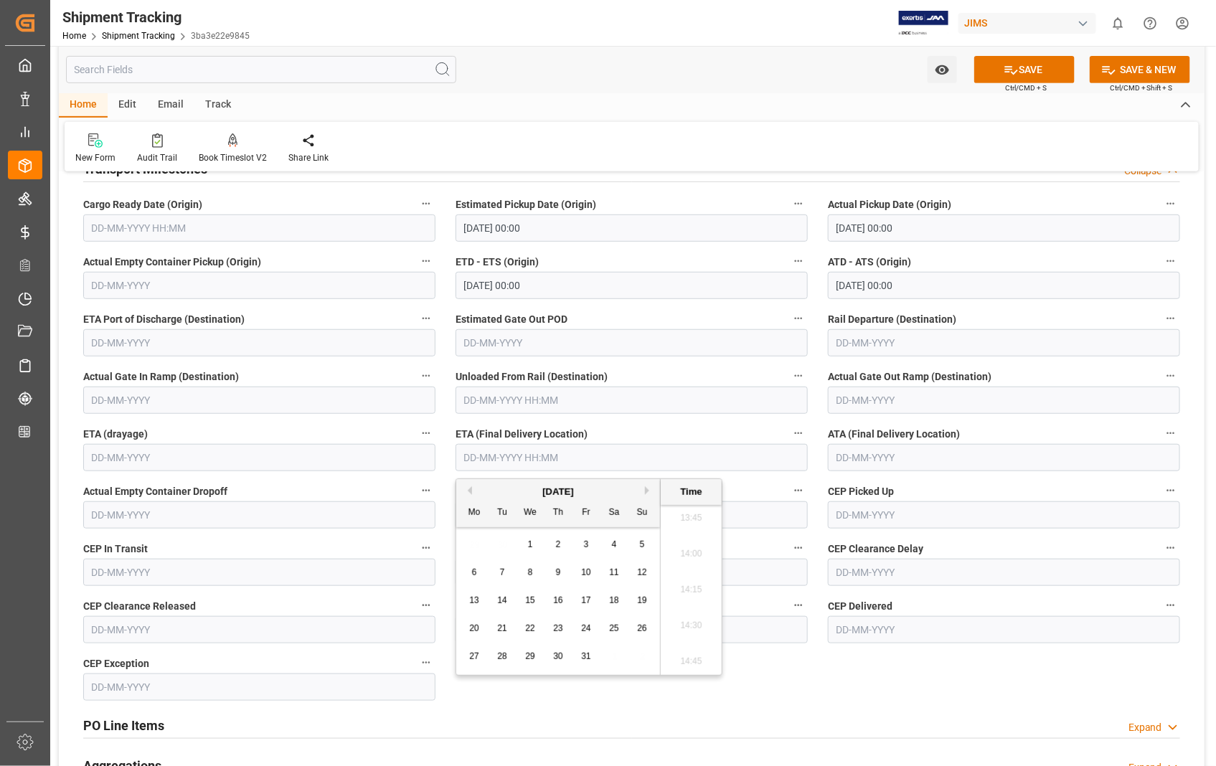
type input "02-10-2025 00:00"
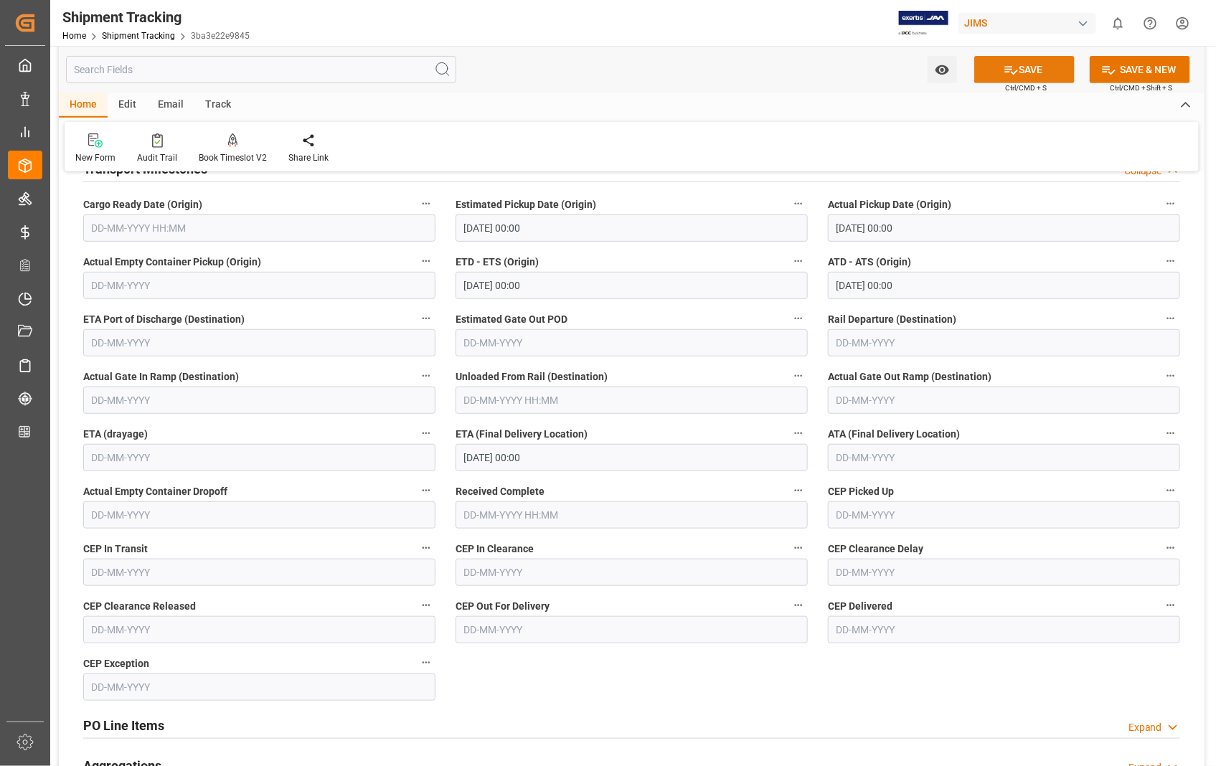
click at [1040, 67] on button "SAVE" at bounding box center [1024, 69] width 100 height 27
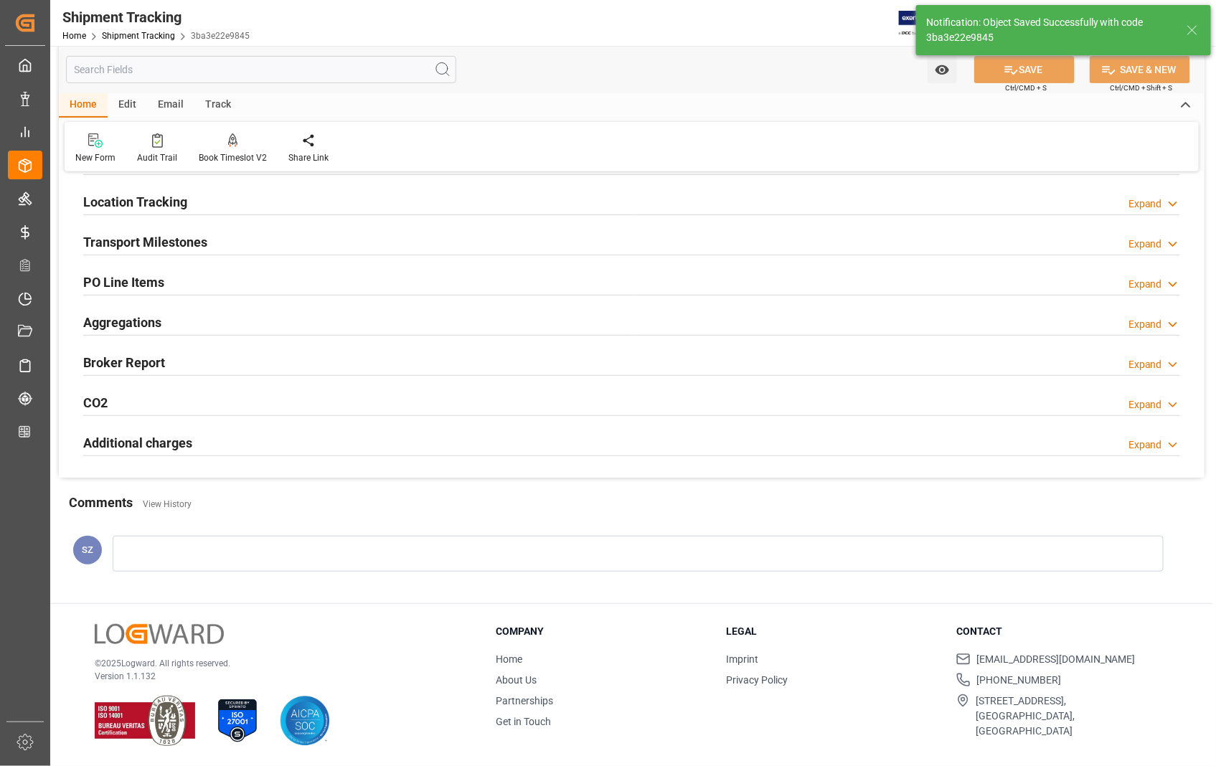
scroll to position [166, 0]
